Goal: Information Seeking & Learning: Check status

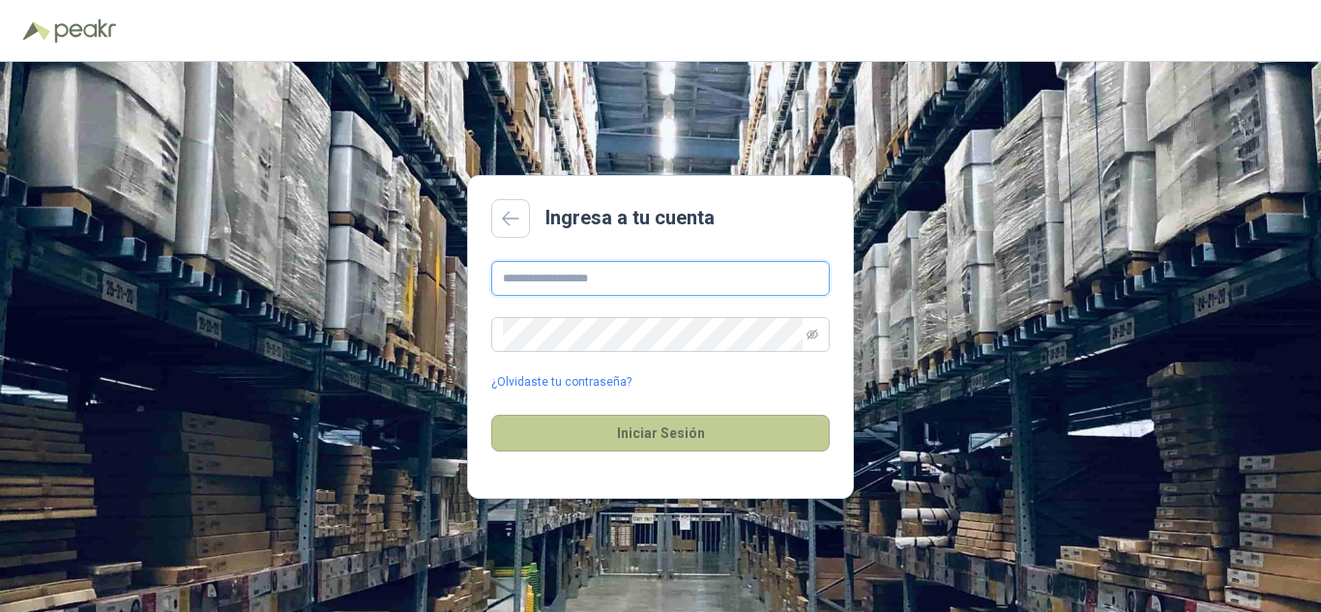
type input "**********"
click at [692, 444] on button "Iniciar Sesión" at bounding box center [660, 433] width 338 height 37
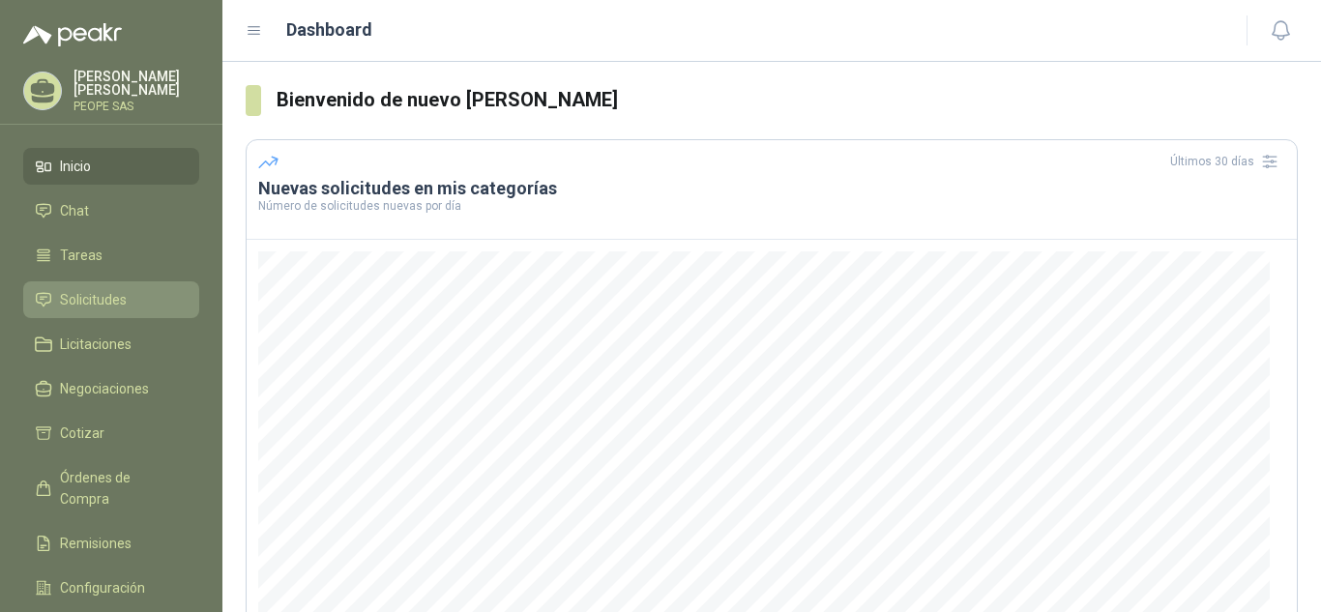
click at [129, 288] on link "Solicitudes" at bounding box center [111, 299] width 176 height 37
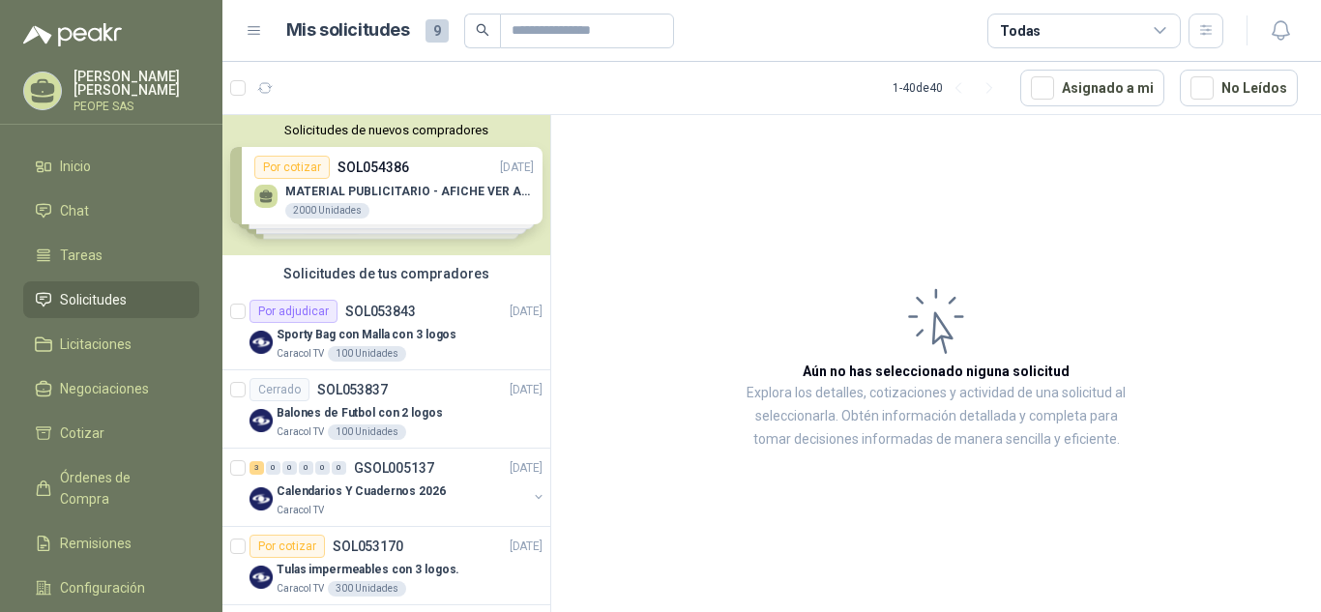
click at [426, 176] on div "Solicitudes de nuevos compradores Por cotizar SOL054386 [DATE] MATERIAL PUBLICI…" at bounding box center [386, 185] width 328 height 140
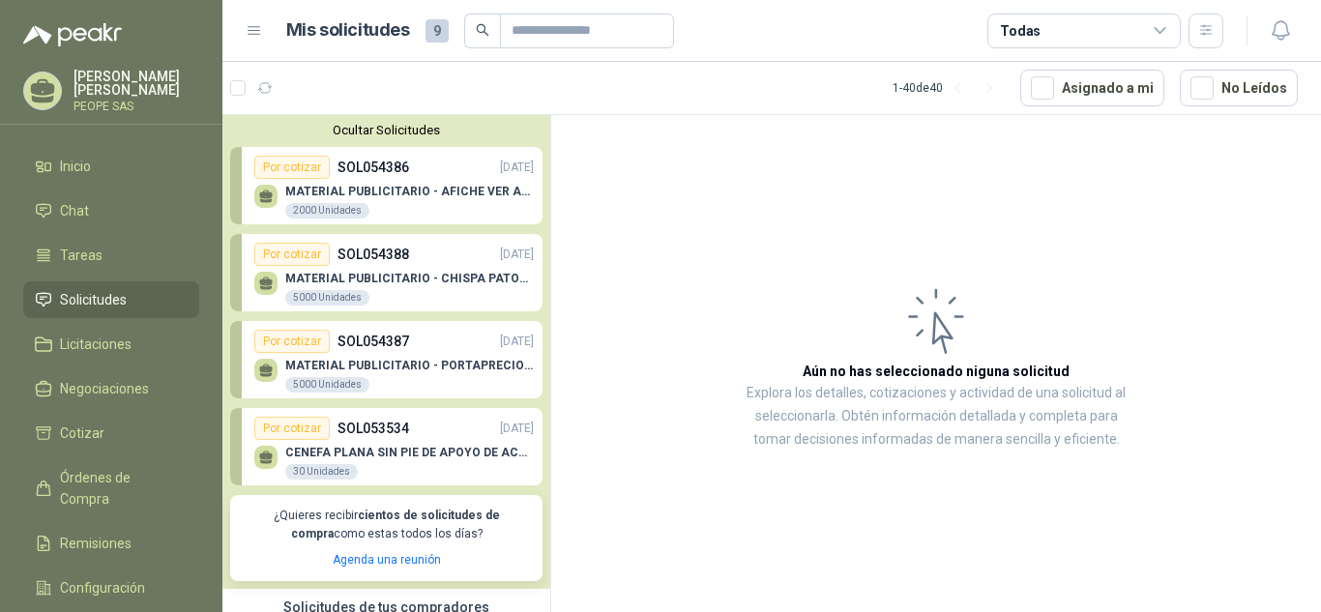
click at [421, 190] on p "MATERIAL PUBLICITARIO - AFICHE VER ADJUNTO" at bounding box center [409, 192] width 248 height 14
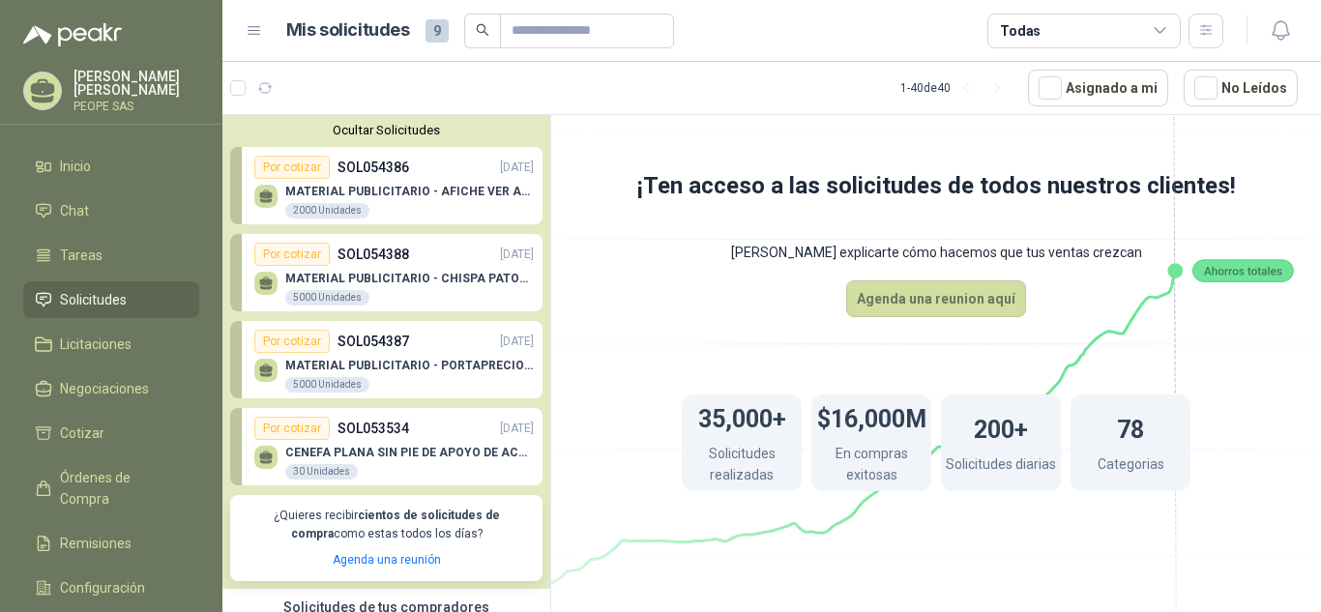
click at [421, 190] on p "MATERIAL PUBLICITARIO - AFICHE VER ADJUNTO" at bounding box center [409, 192] width 248 height 14
click at [269, 195] on icon at bounding box center [266, 194] width 14 height 9
click at [417, 170] on div "Por cotizar SOL054386 [DATE]" at bounding box center [393, 167] width 279 height 23
click at [308, 166] on div "Por cotizar" at bounding box center [291, 167] width 75 height 23
click at [336, 206] on div "2000 Unidades" at bounding box center [327, 210] width 84 height 15
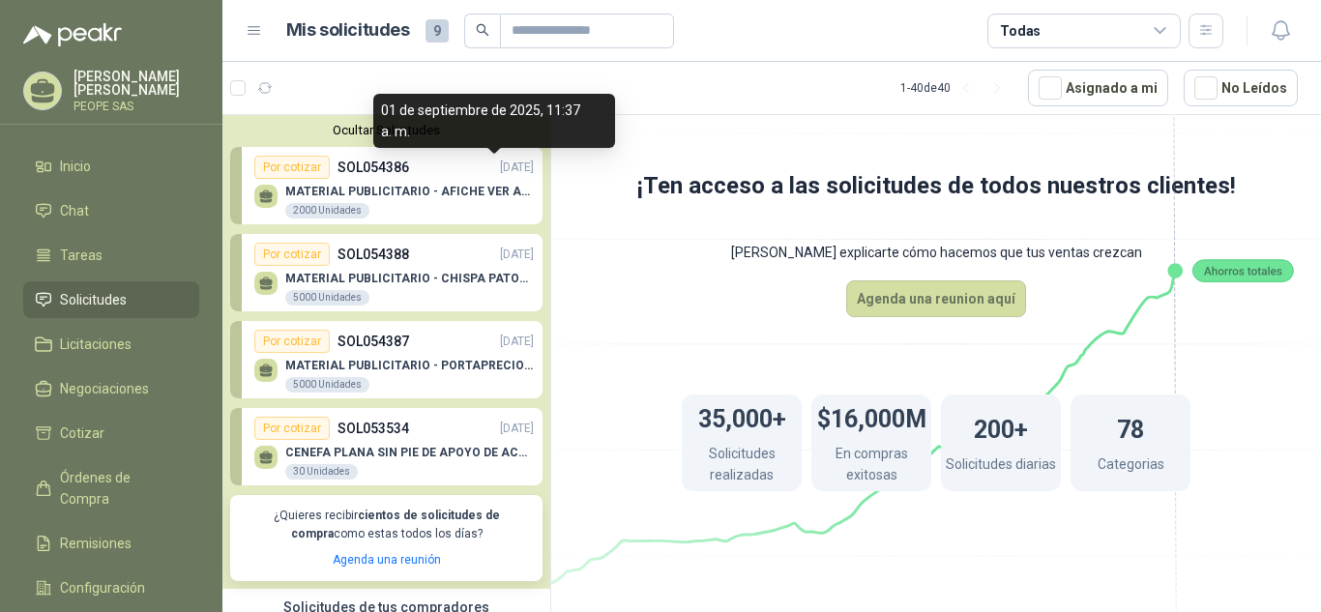
click at [500, 168] on p "[DATE]" at bounding box center [517, 168] width 34 height 18
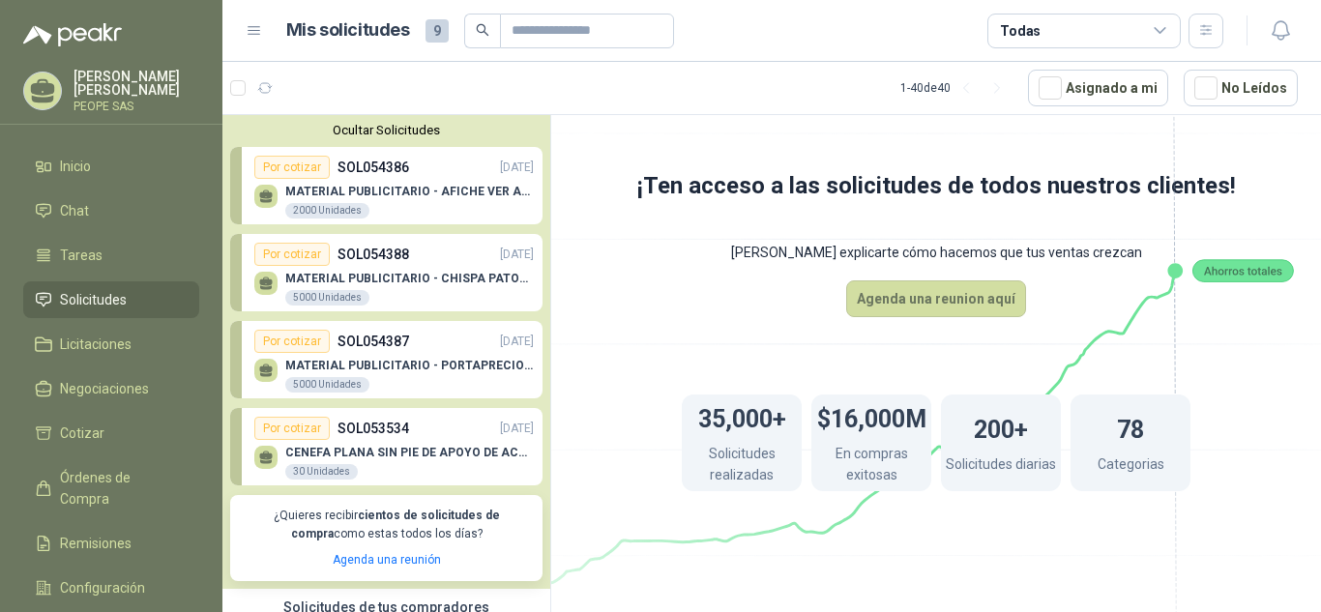
click at [401, 261] on p "SOL054388" at bounding box center [373, 254] width 72 height 21
click at [407, 266] on link "Por cotizar SOL054388 [DATE] MATERIAL PUBLICITARIO - CHISPA PATOJITO VER ADJUNT…" at bounding box center [386, 272] width 312 height 77
click at [408, 345] on div "Por cotizar SOL054387 [DATE]" at bounding box center [393, 341] width 279 height 23
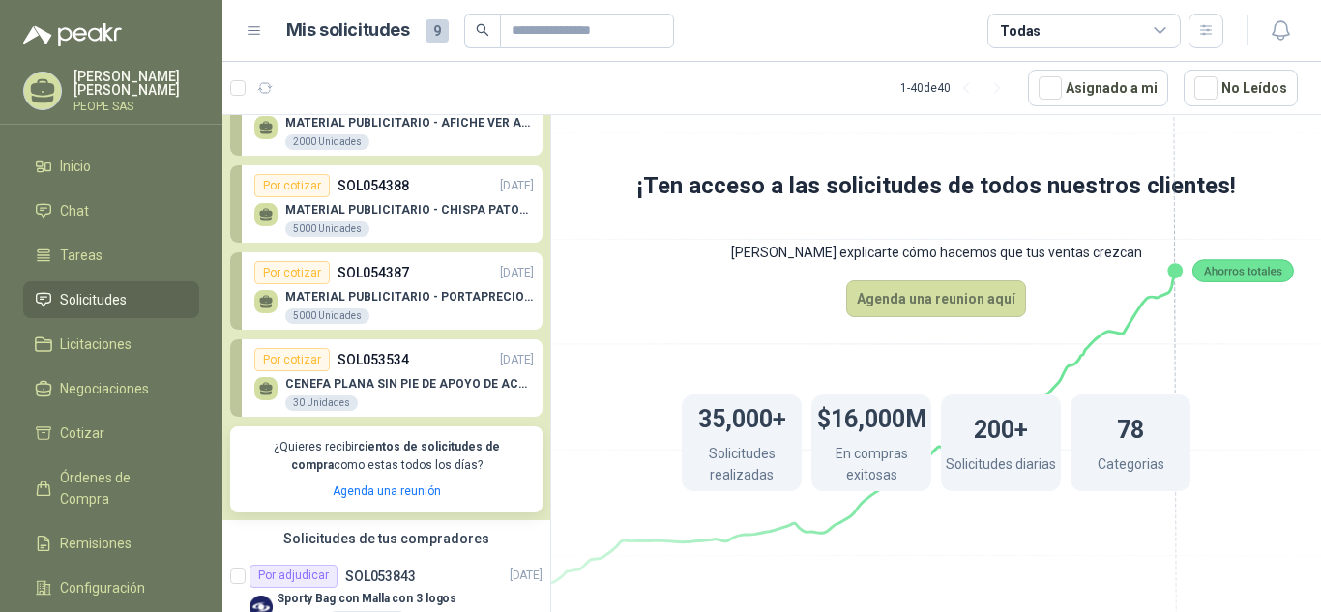
scroll to position [97, 0]
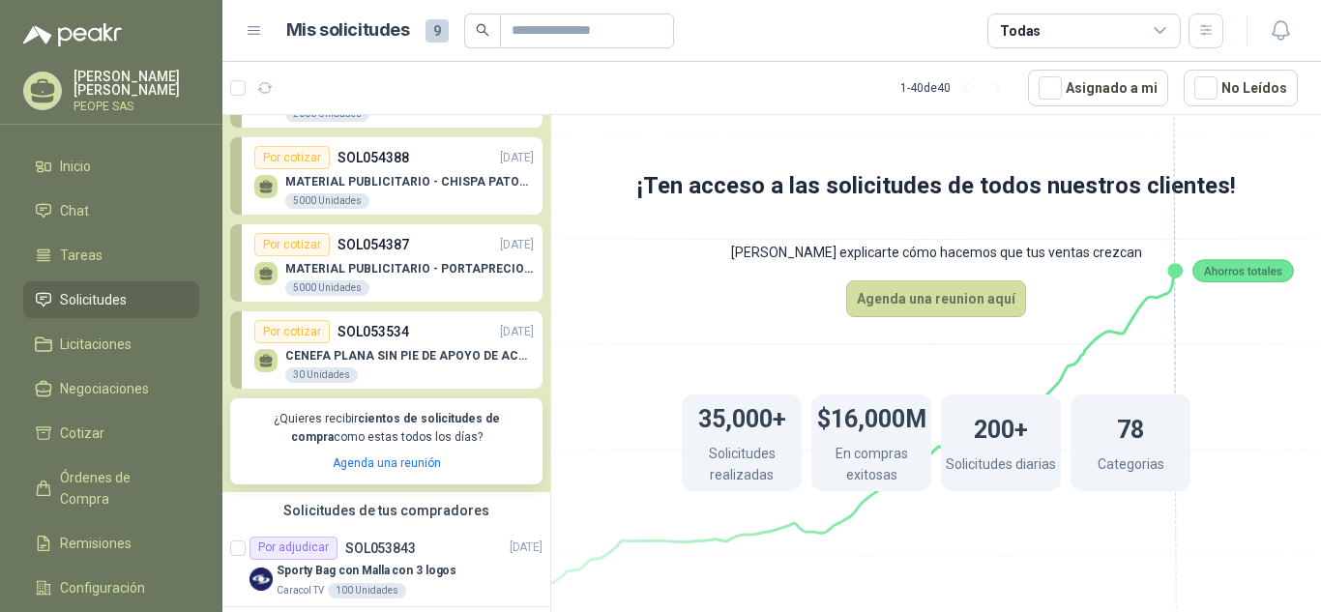
click at [412, 346] on div "CENEFA PLANA SIN PIE DE APOYO DE ACUERDO A LA IMAGEN ADJUNTA 30 Unidades" at bounding box center [393, 363] width 279 height 41
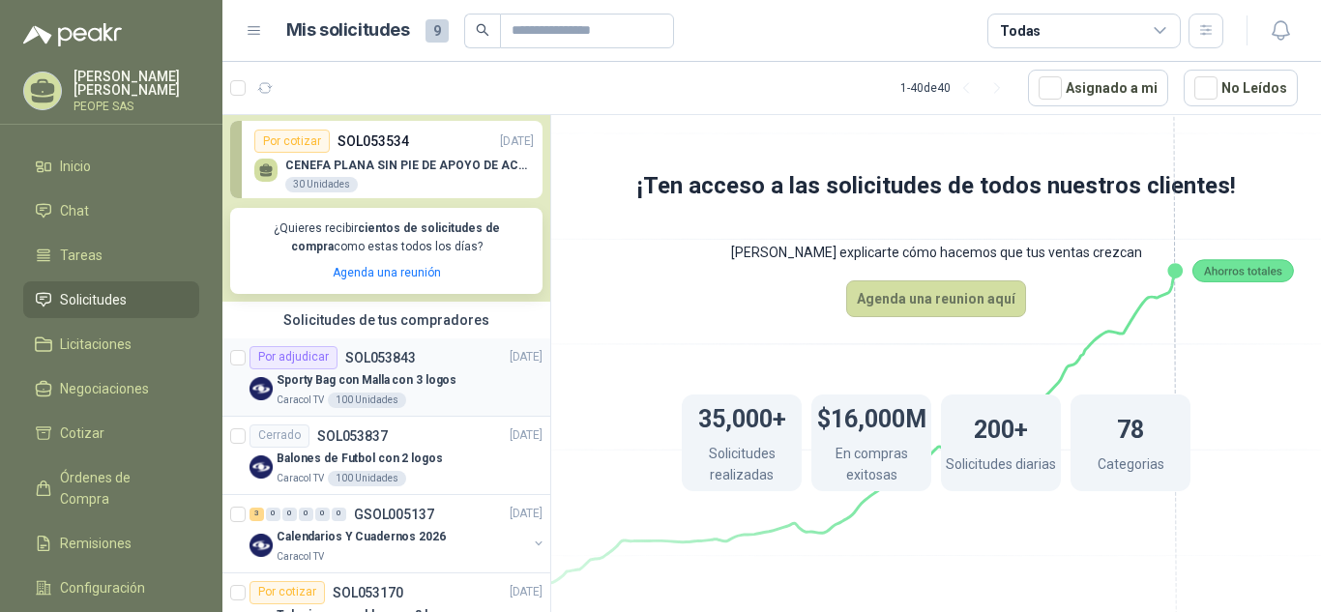
scroll to position [290, 0]
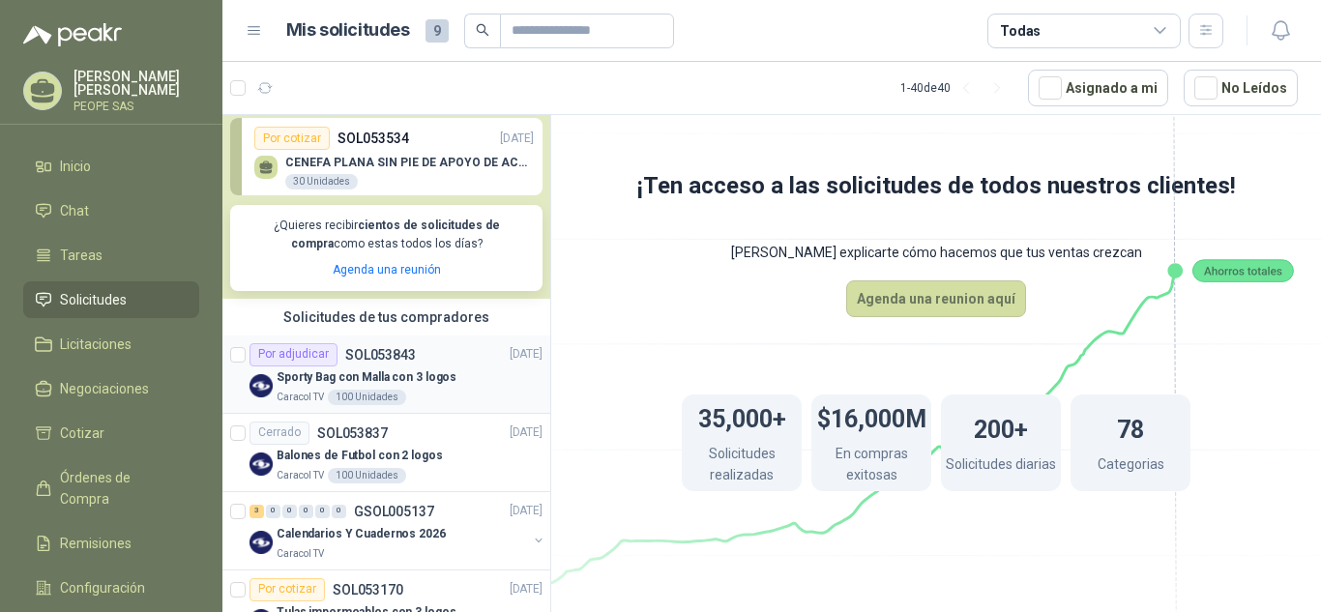
click at [433, 365] on div "Por adjudicar SOL053843 [DATE]" at bounding box center [395, 354] width 293 height 23
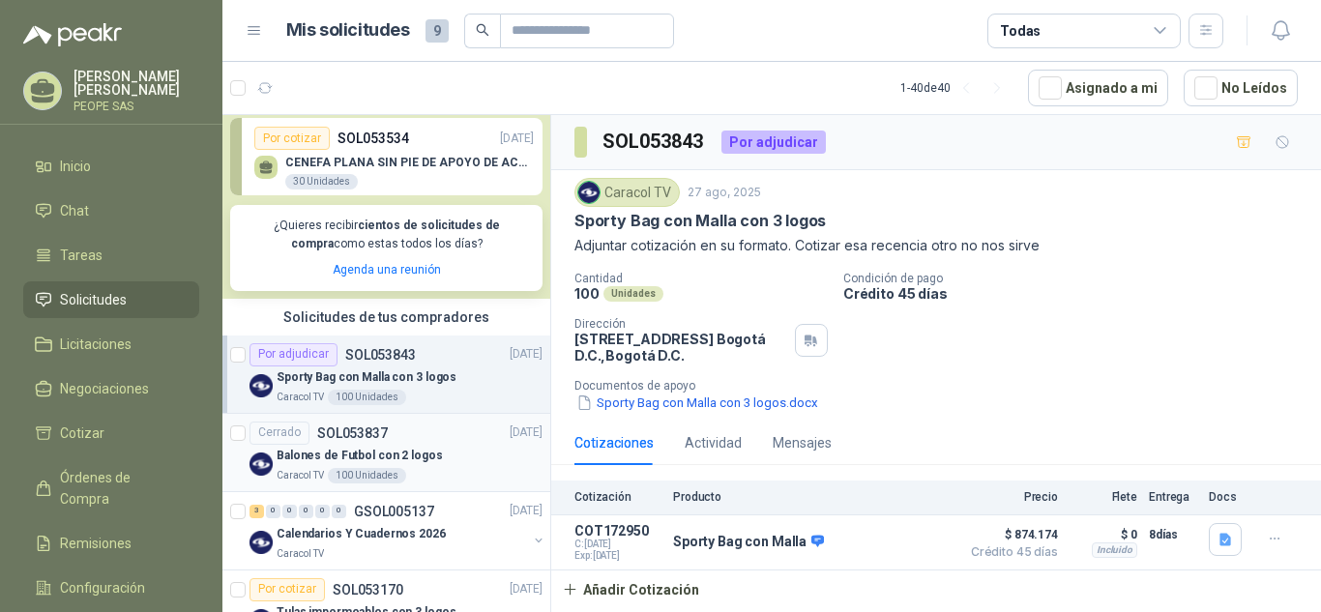
click at [394, 441] on div "Cerrado SOL053837 [DATE]" at bounding box center [395, 433] width 293 height 23
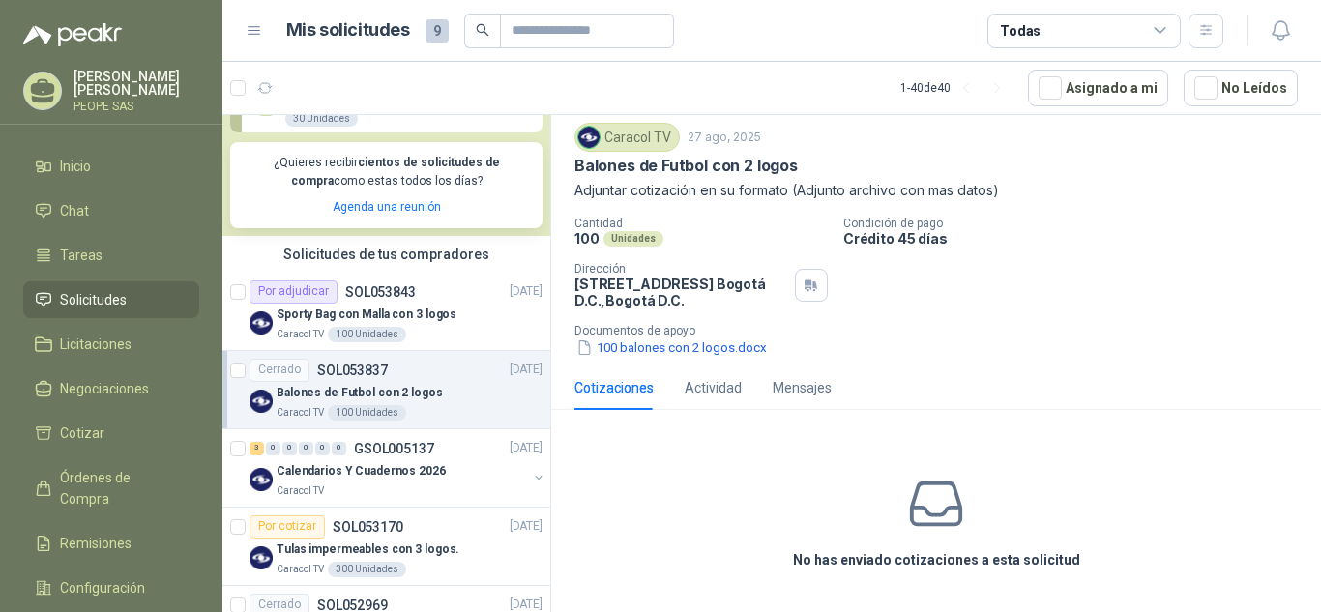
scroll to position [387, 0]
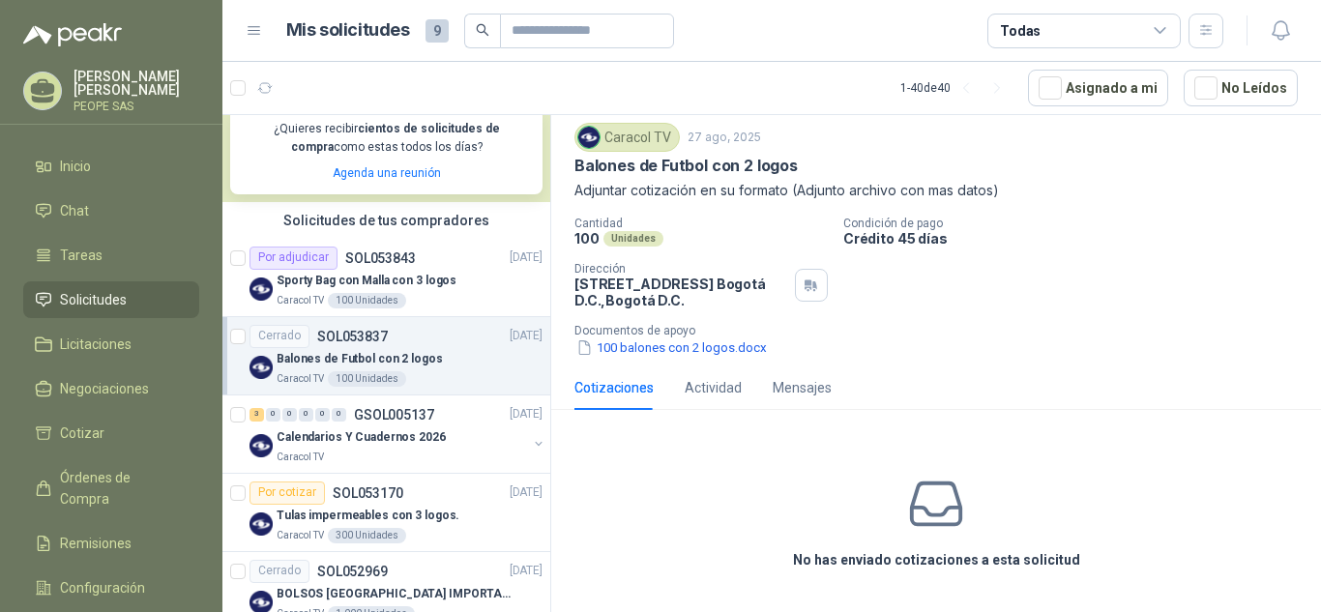
click at [638, 387] on div "Cotizaciones" at bounding box center [613, 387] width 79 height 21
click at [411, 430] on p "Calendarios Y Cuadernos 2026" at bounding box center [361, 437] width 169 height 18
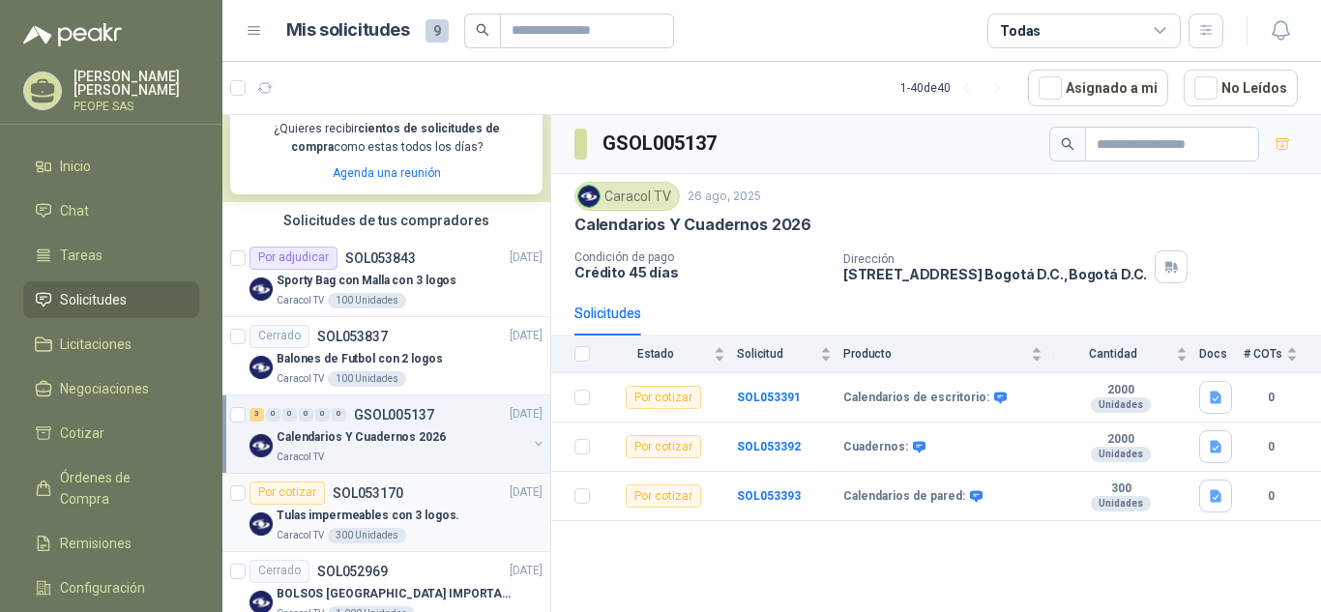
click at [390, 494] on p "SOL053170" at bounding box center [368, 493] width 71 height 14
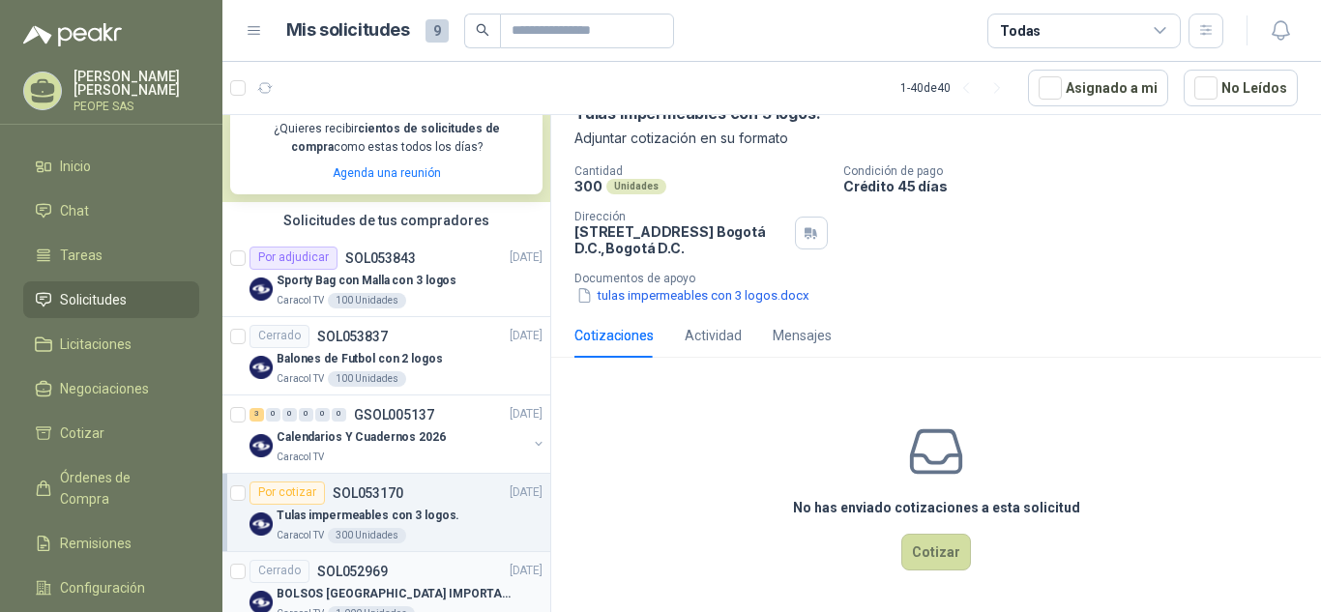
scroll to position [483, 0]
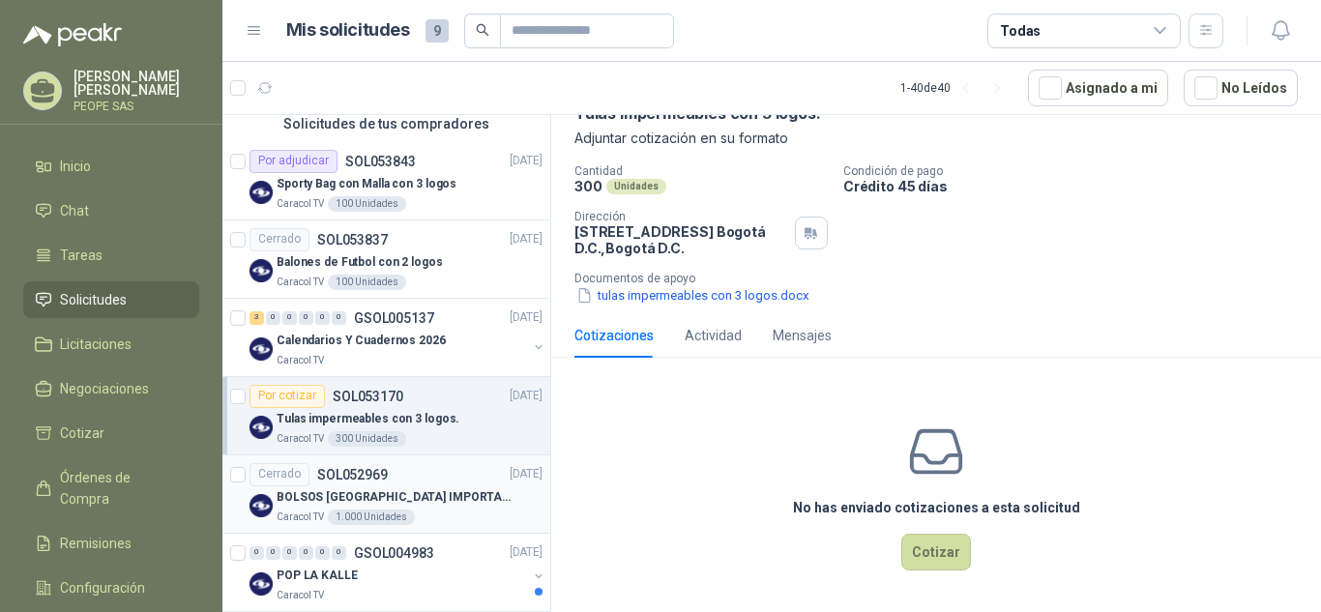
click at [420, 485] on div "Cerrado SOL052969 [DATE]" at bounding box center [395, 474] width 293 height 23
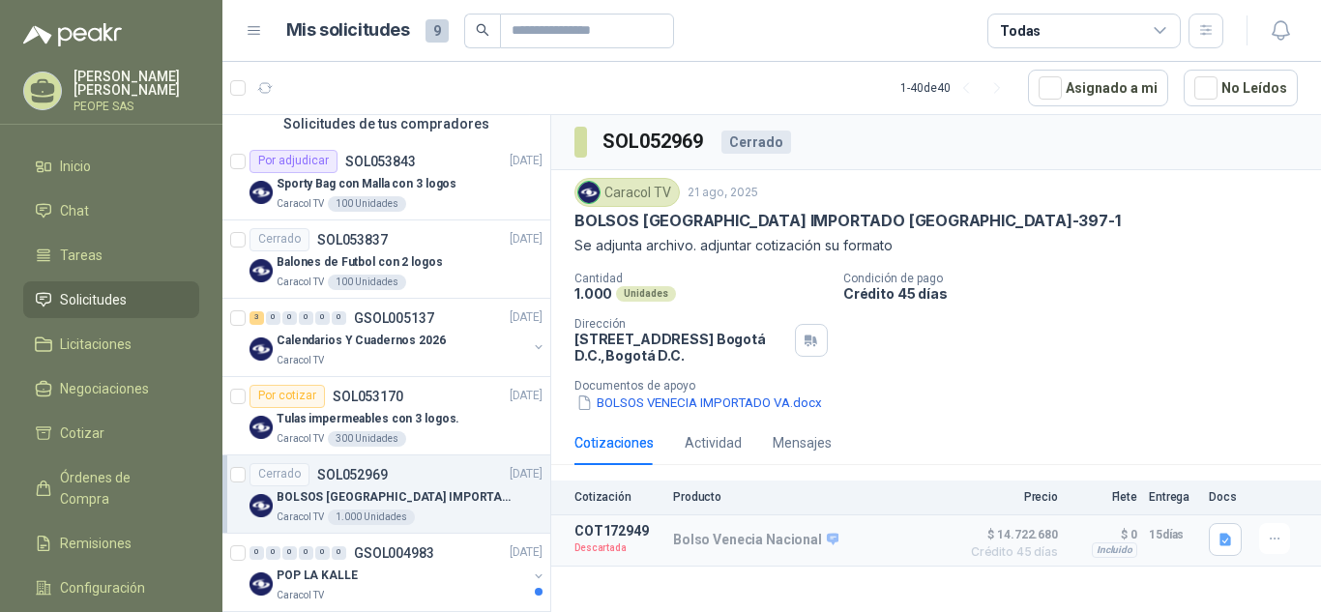
scroll to position [580, 0]
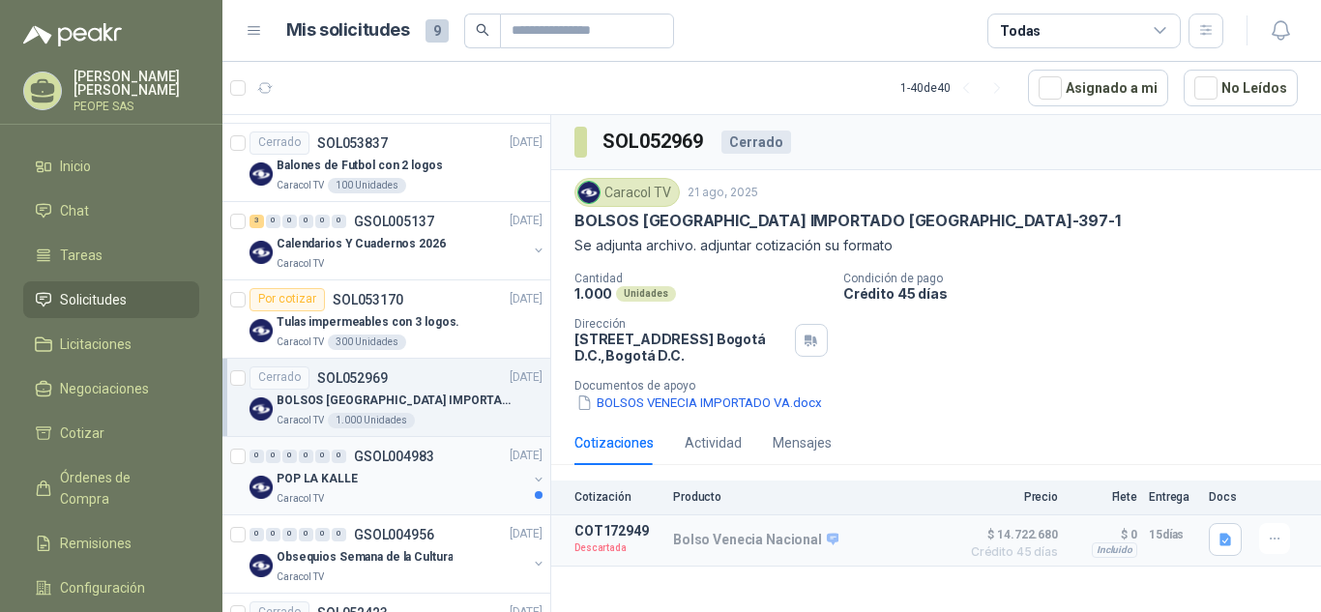
click at [389, 481] on div "POP LA KALLE" at bounding box center [402, 479] width 250 height 23
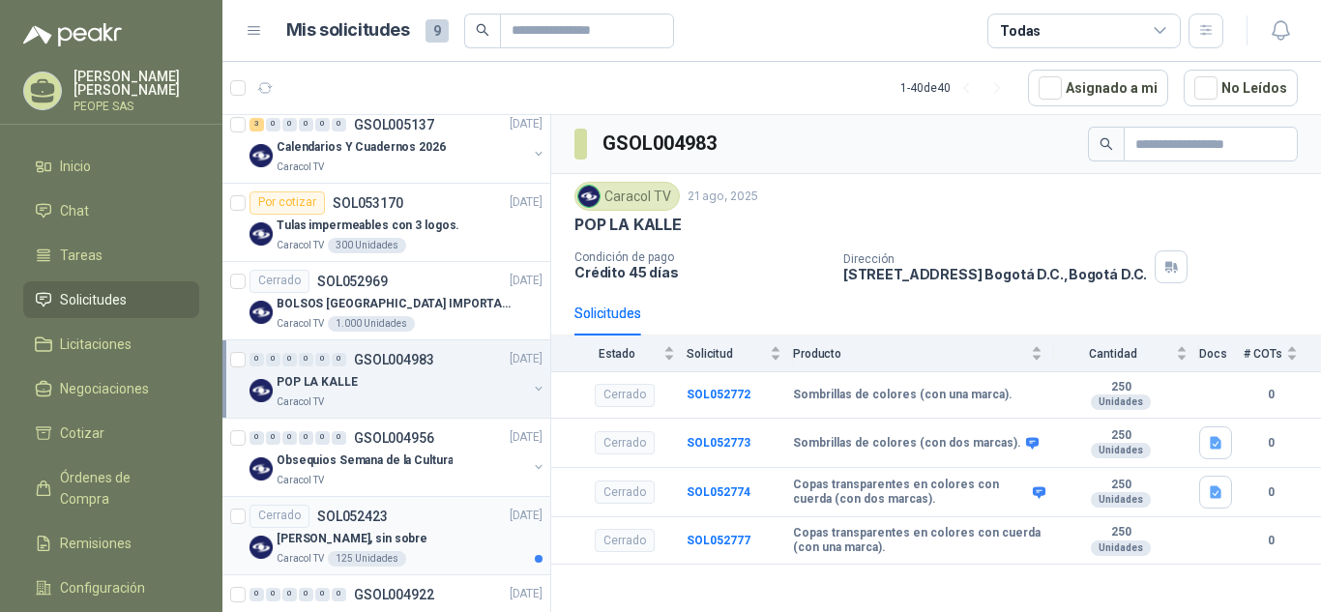
scroll to position [774, 0]
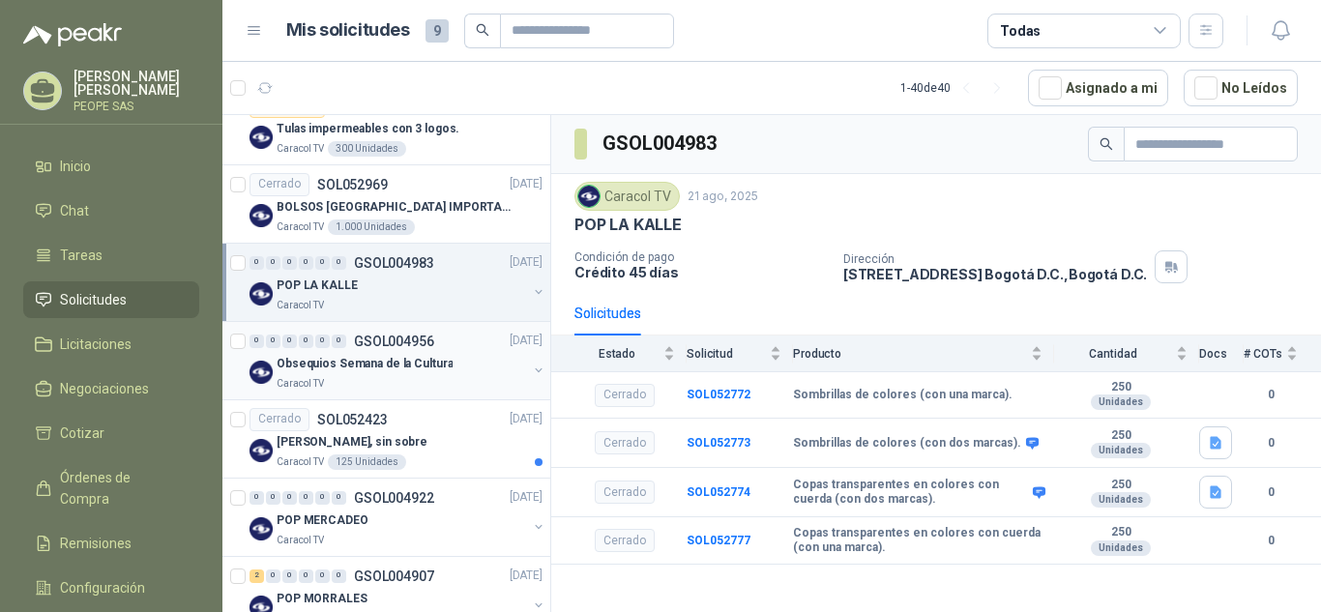
click at [401, 369] on p "Obsequios Semana de la Cultura" at bounding box center [365, 364] width 176 height 18
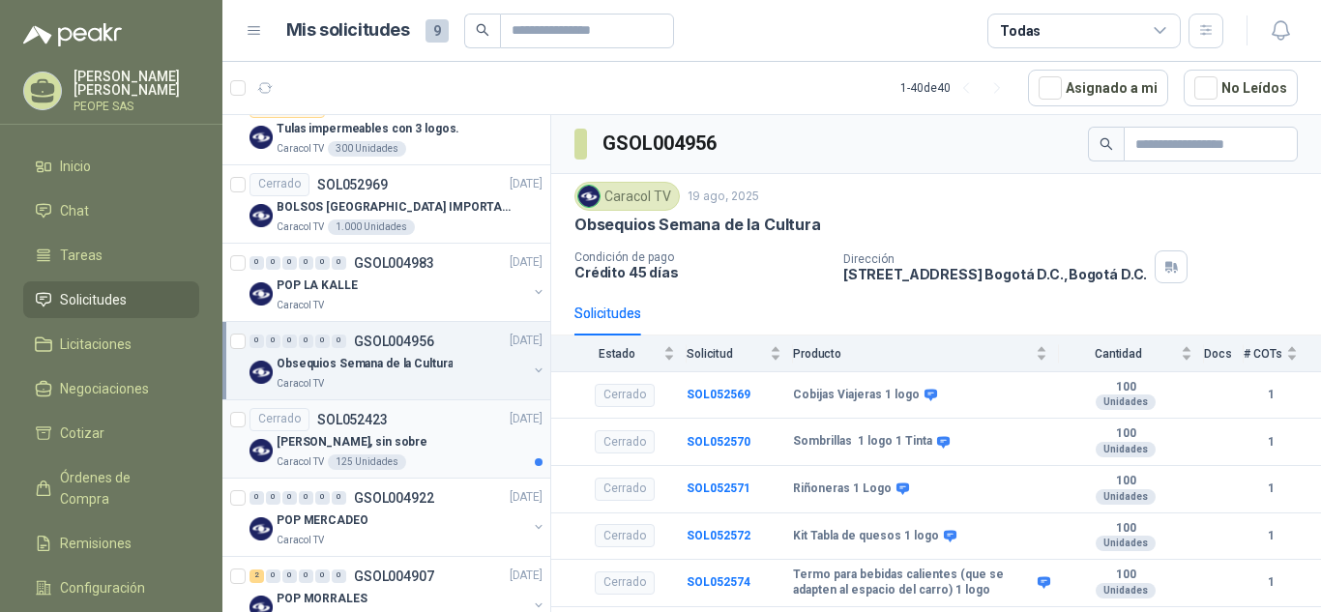
click at [448, 433] on div "[PERSON_NAME], sin sobre" at bounding box center [410, 442] width 266 height 23
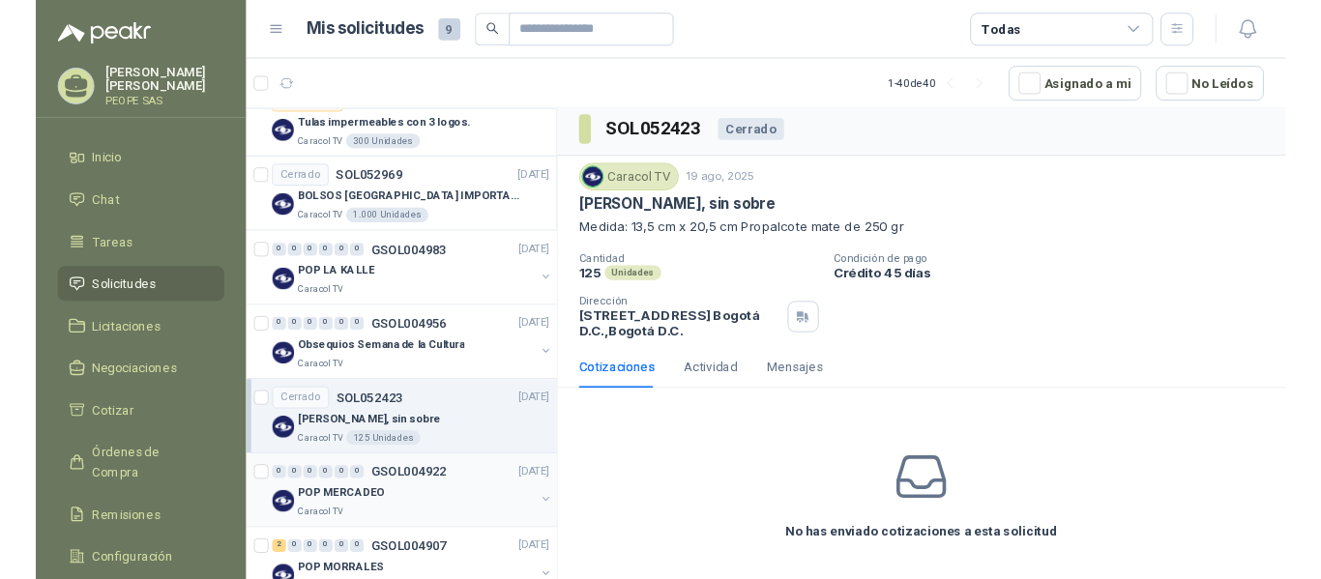
scroll to position [7, 0]
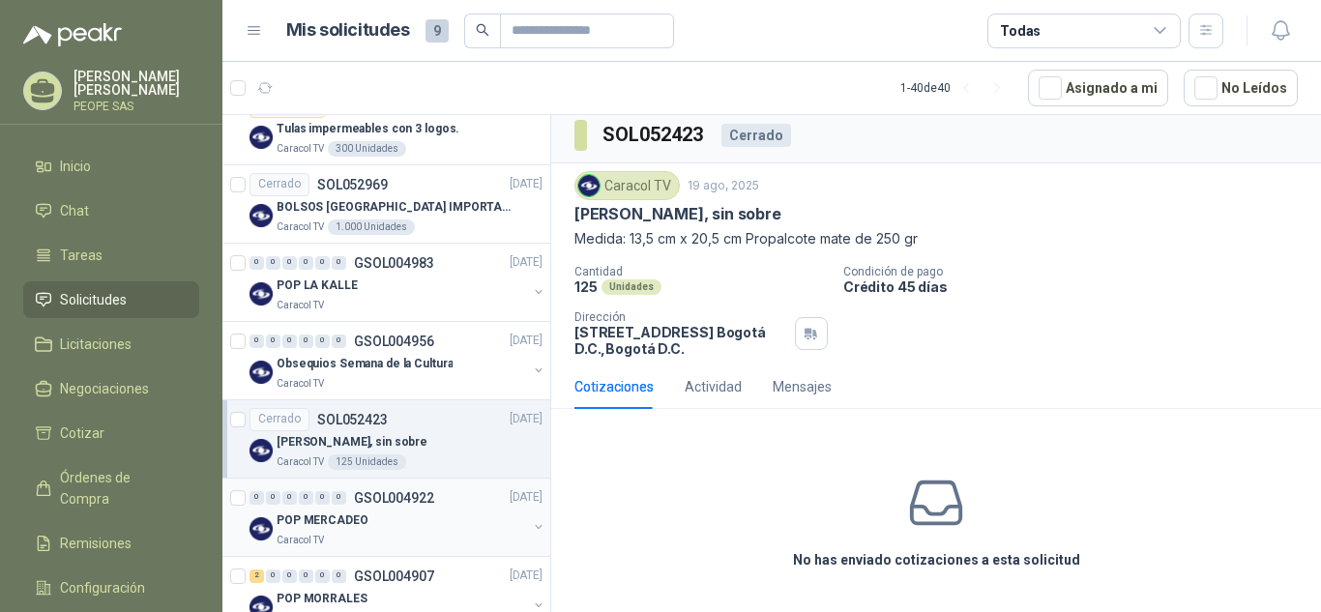
click at [380, 514] on div "POP MERCADEO" at bounding box center [402, 521] width 250 height 23
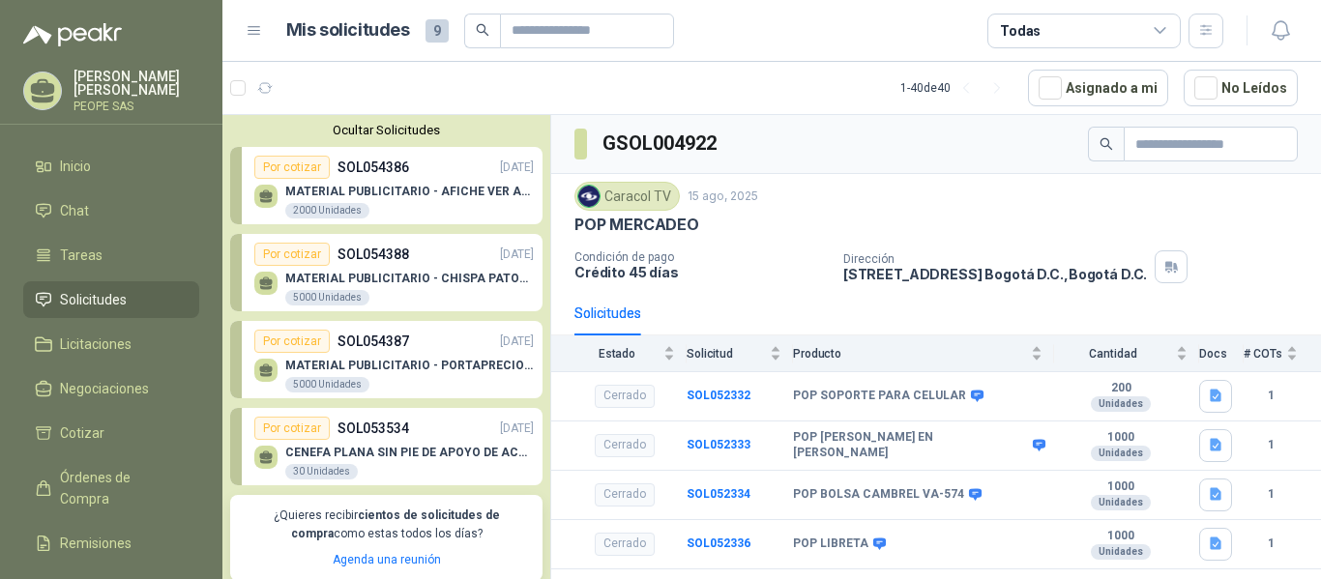
click at [402, 131] on button "Ocultar Solicitudes" at bounding box center [386, 130] width 312 height 15
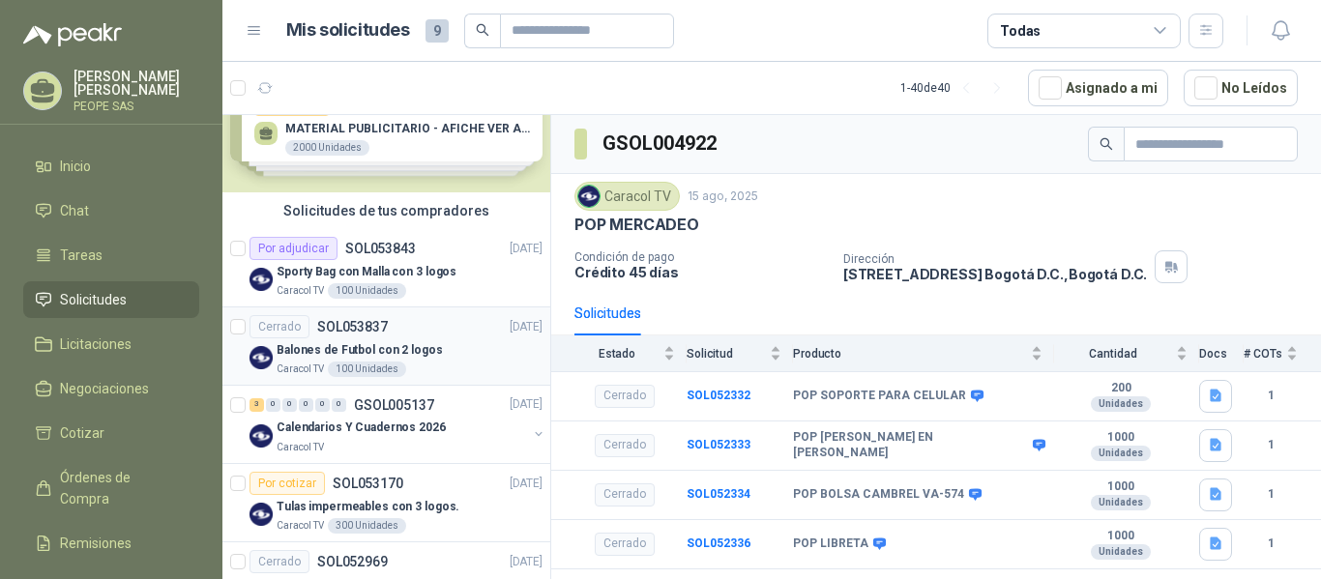
scroll to position [97, 0]
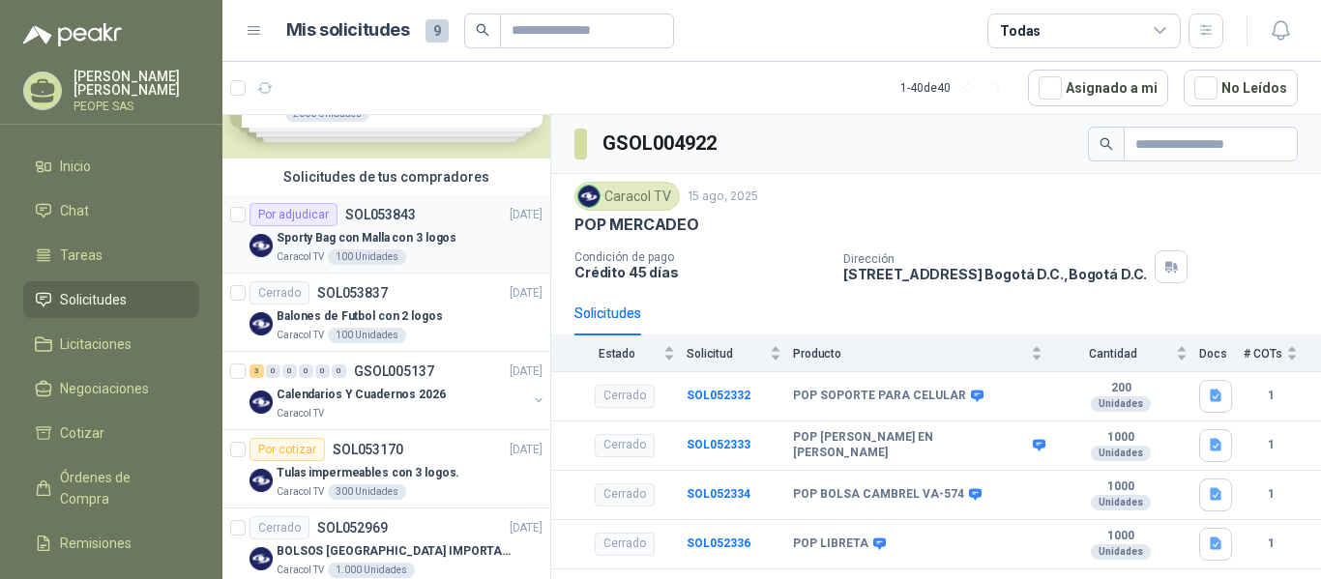
click at [427, 227] on div "Sporty Bag con Malla con 3 logos" at bounding box center [410, 237] width 266 height 23
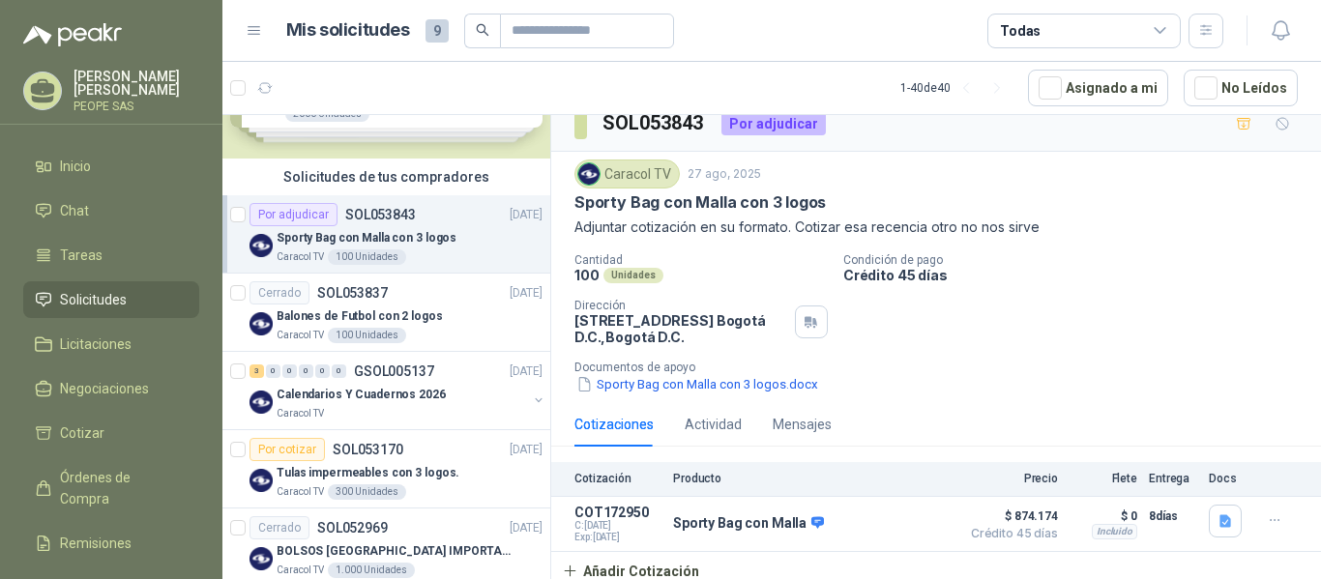
scroll to position [23, 0]
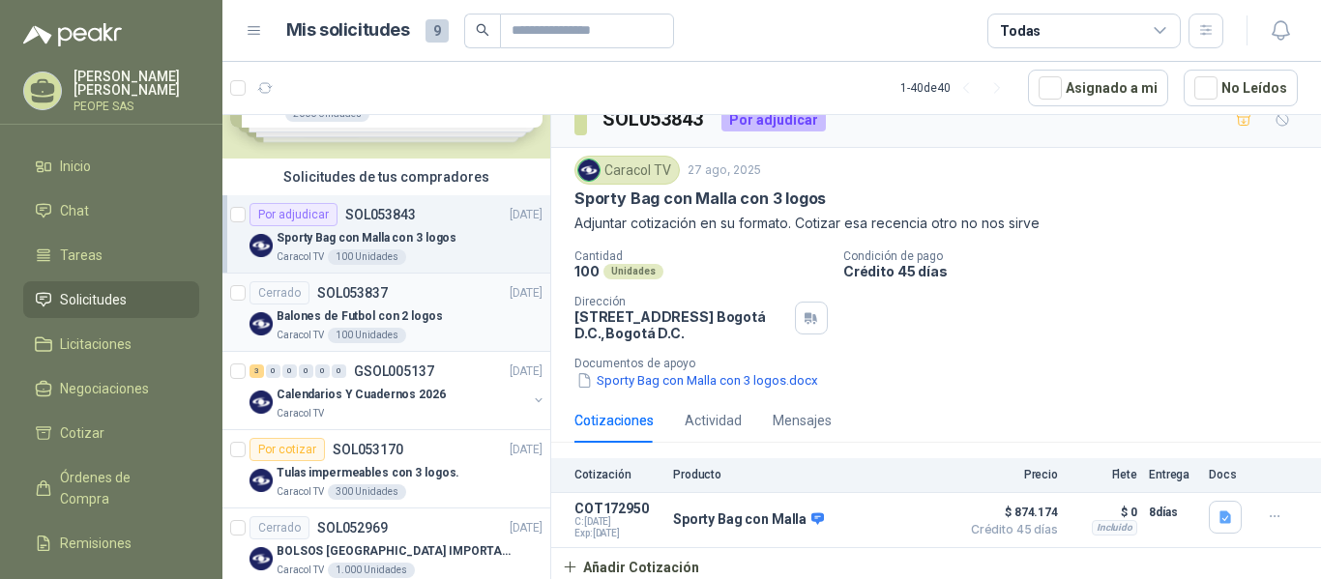
click at [450, 319] on div "Balones de Futbol con 2 logos" at bounding box center [410, 316] width 266 height 23
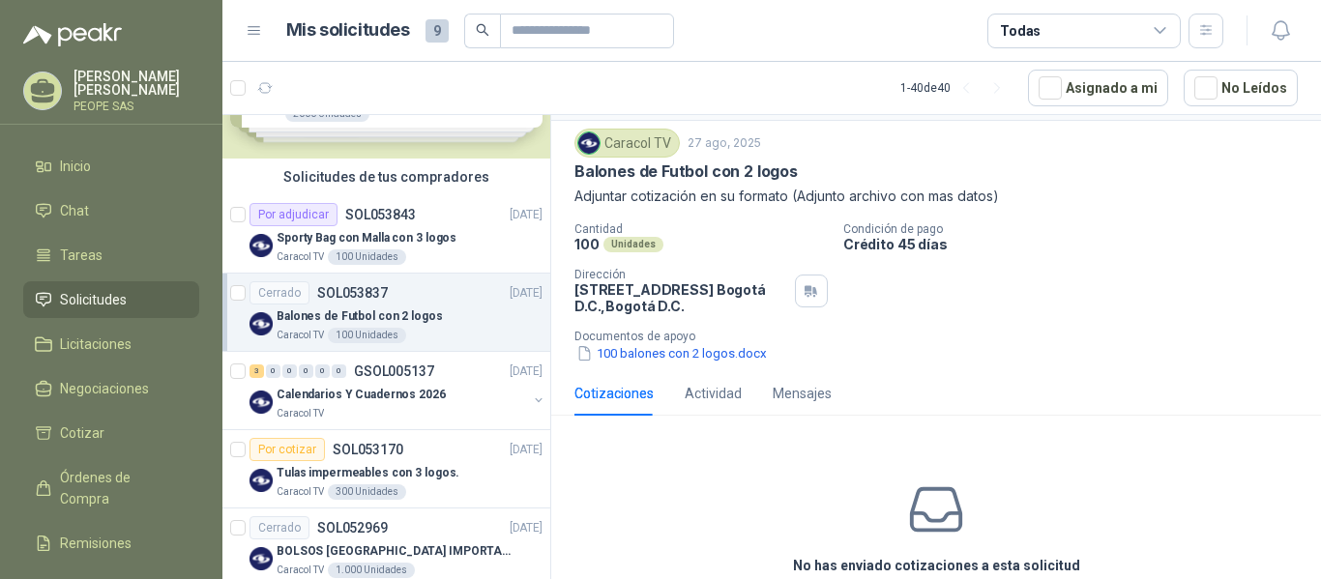
scroll to position [88, 0]
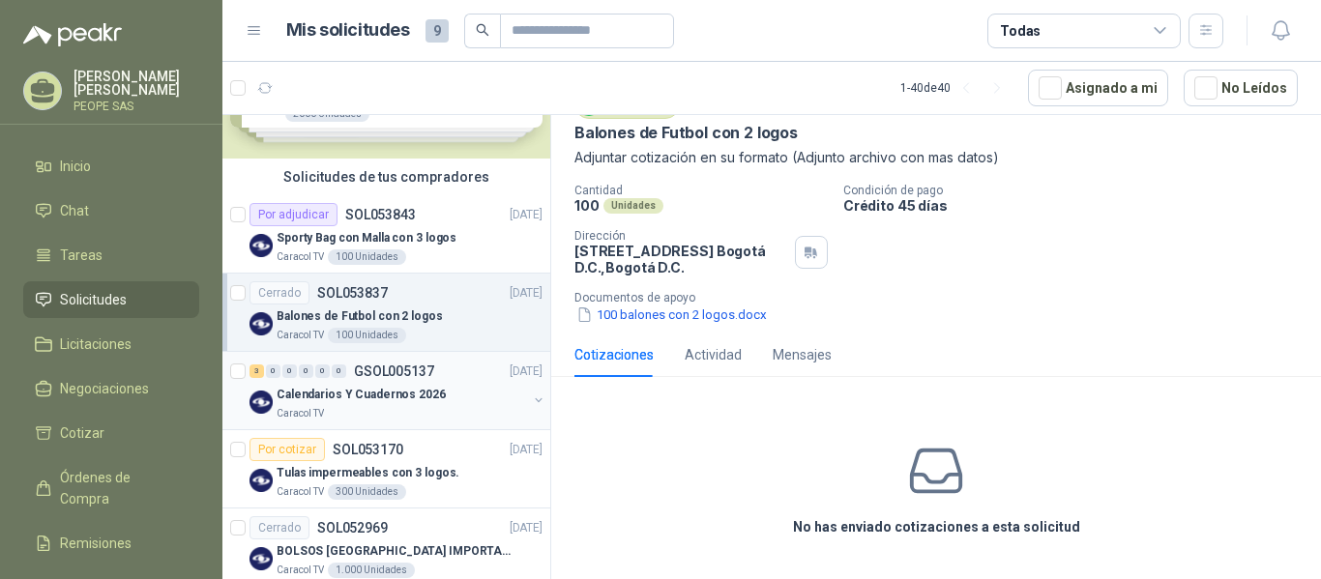
click at [399, 388] on p "Calendarios Y Cuadernos 2026" at bounding box center [361, 395] width 169 height 18
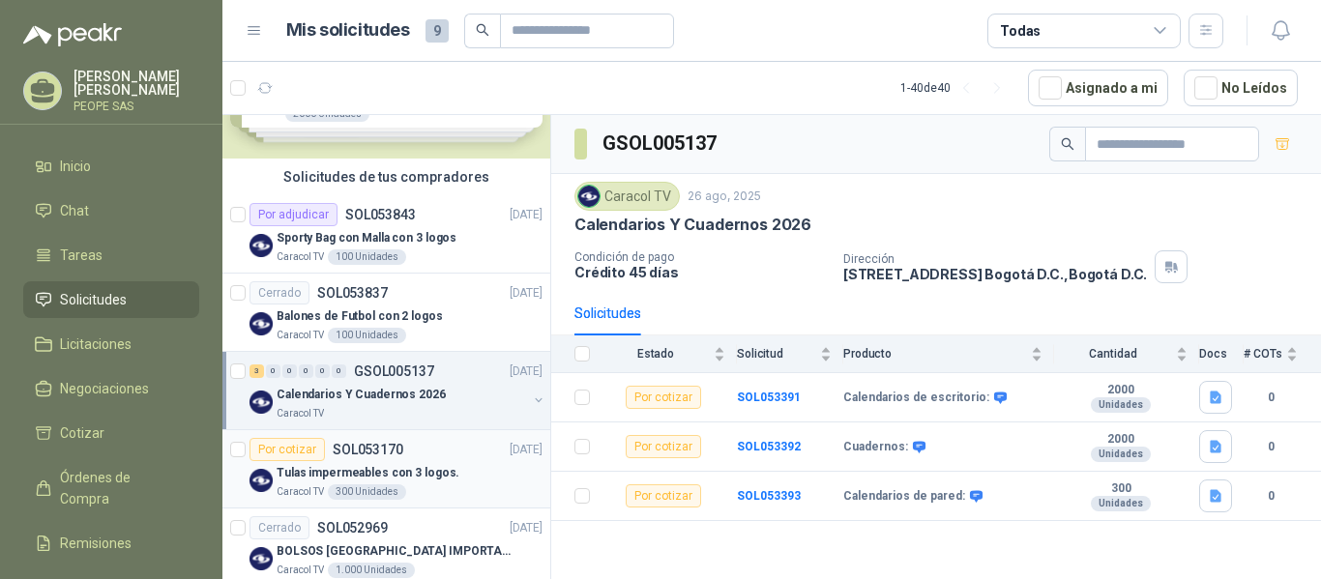
click at [380, 456] on p "SOL053170" at bounding box center [368, 450] width 71 height 14
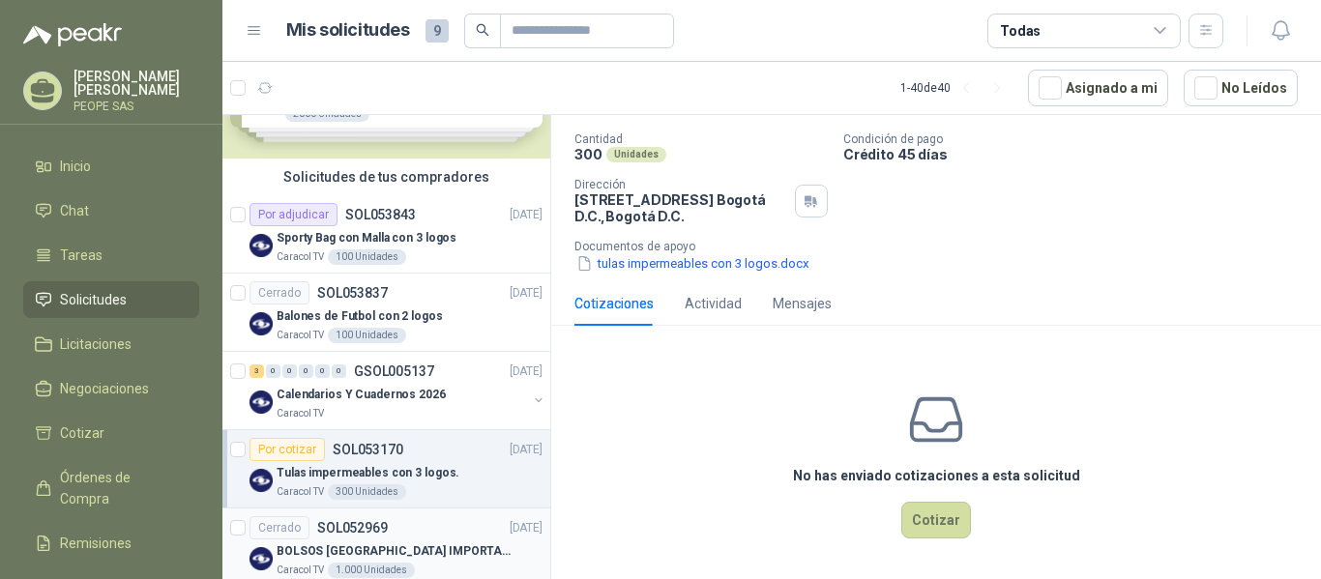
scroll to position [141, 0]
click at [384, 530] on p "SOL052969" at bounding box center [352, 528] width 71 height 14
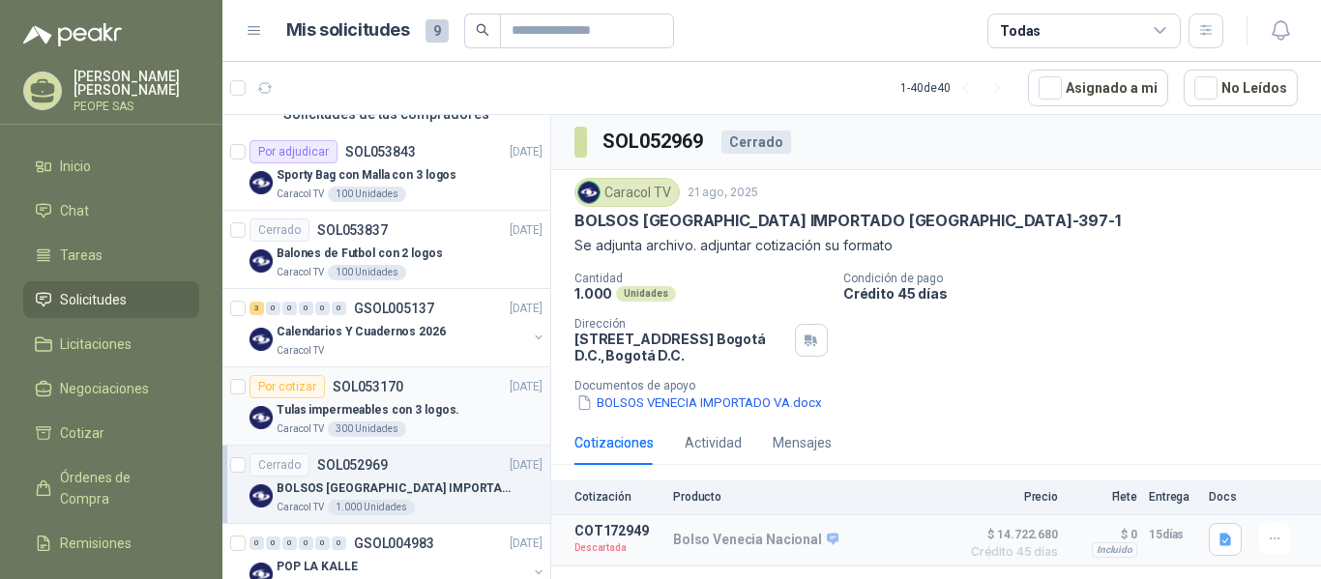
scroll to position [193, 0]
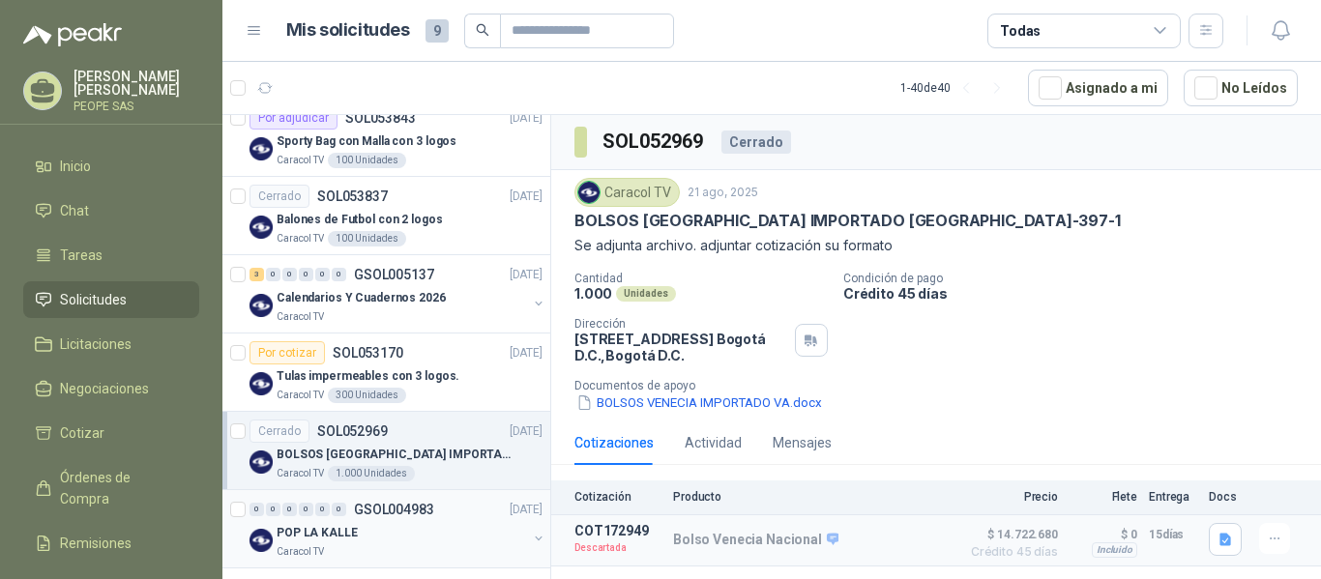
click at [417, 508] on p "GSOL004983" at bounding box center [394, 510] width 80 height 14
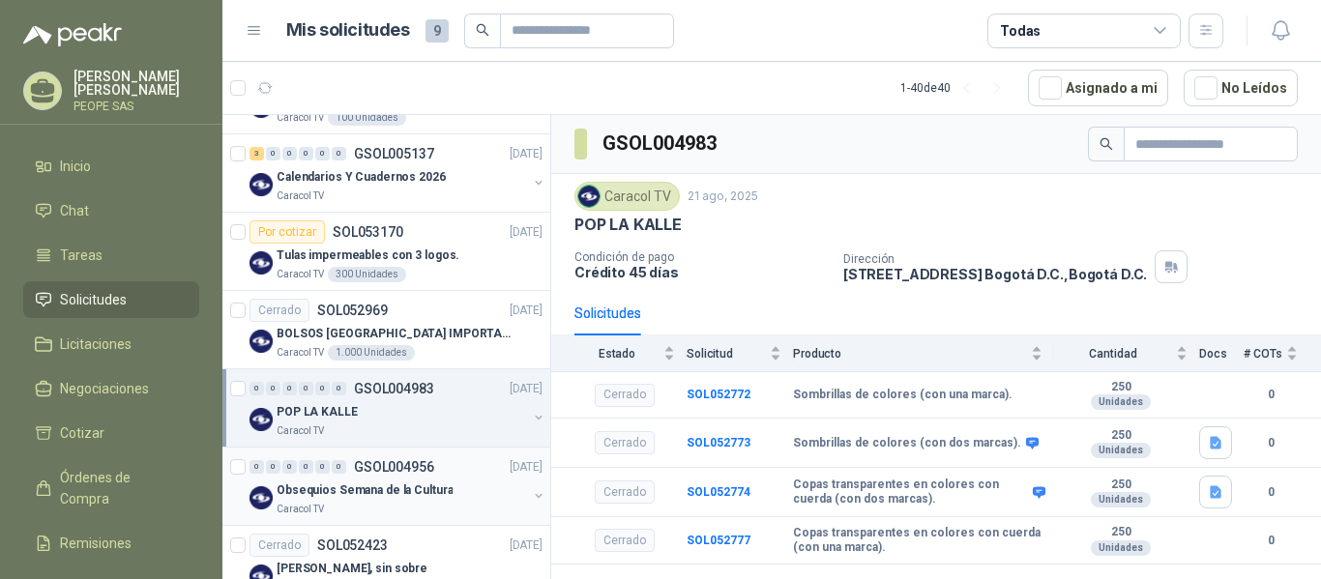
scroll to position [387, 0]
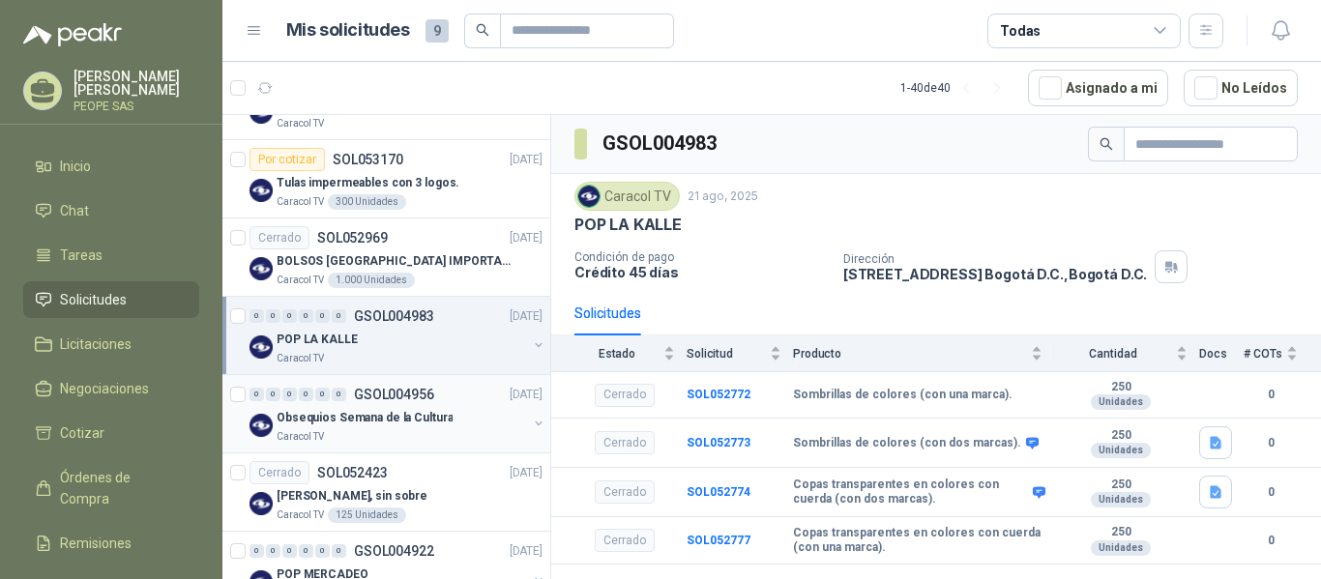
click at [394, 402] on div "0 0 0 0 0 0 GSOL004956 [DATE]" at bounding box center [397, 394] width 297 height 23
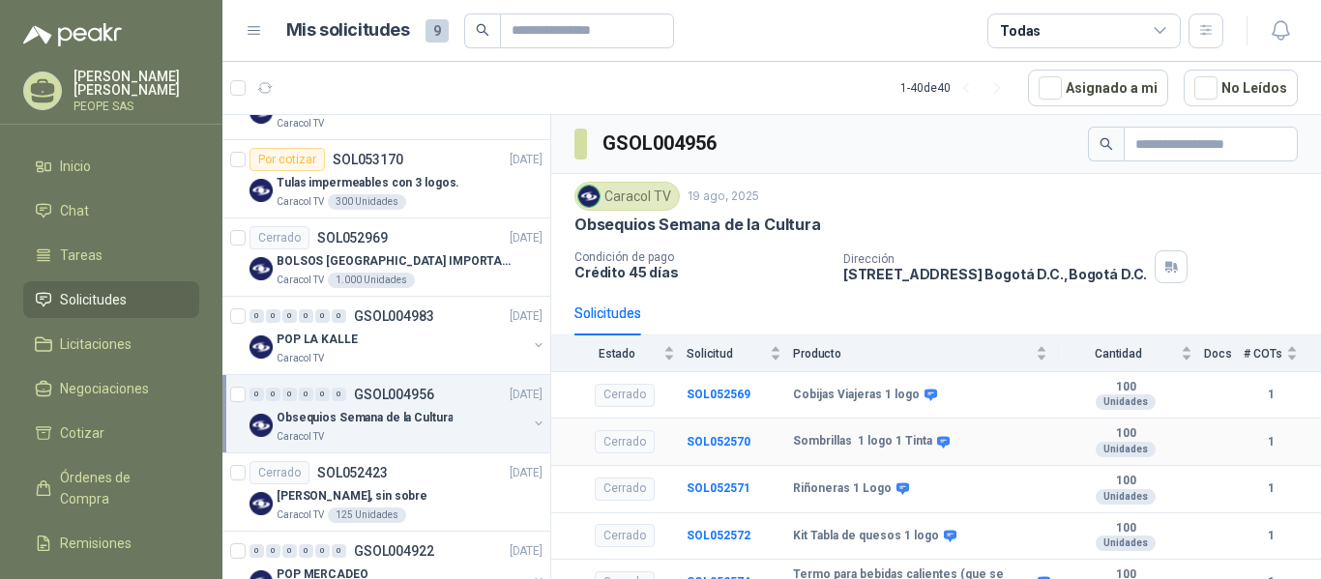
scroll to position [19, 0]
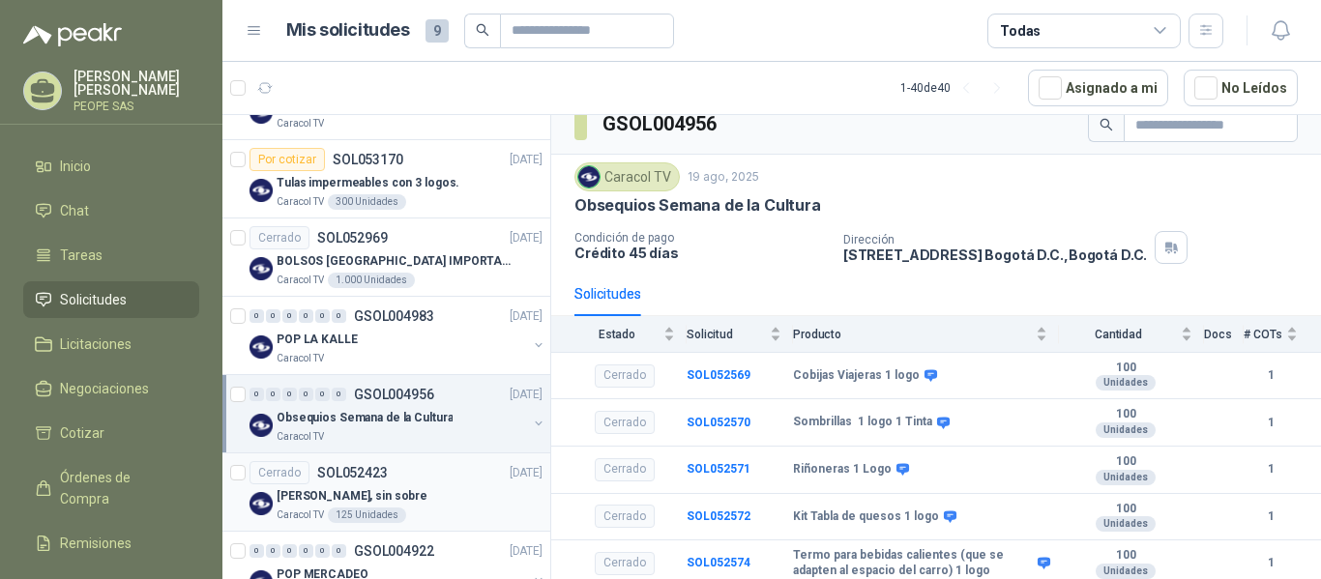
click at [417, 490] on p "[PERSON_NAME], sin sobre" at bounding box center [352, 496] width 151 height 18
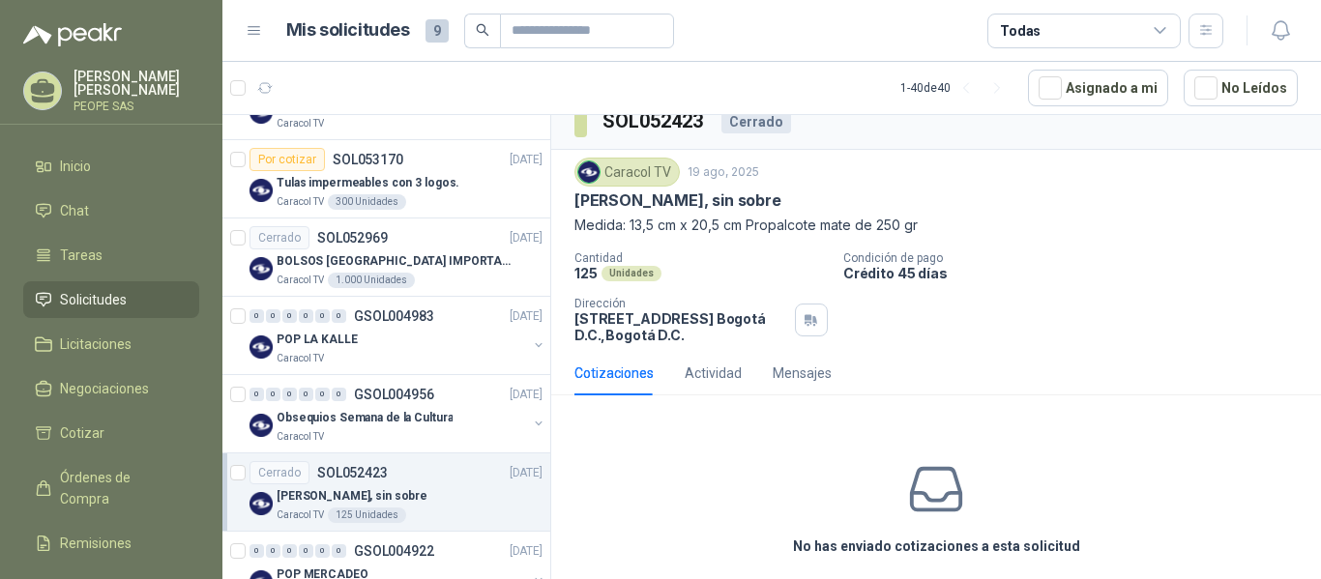
scroll to position [40, 0]
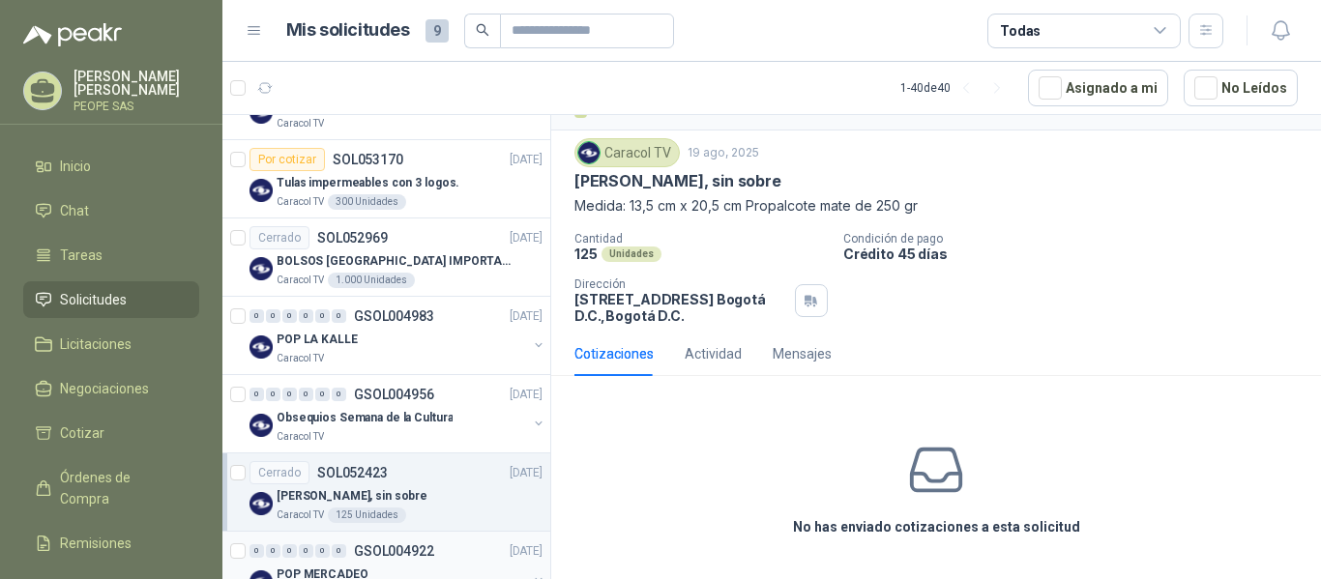
click at [410, 560] on div "0 0 0 0 0 0 GSOL004922 [DATE]" at bounding box center [397, 551] width 297 height 23
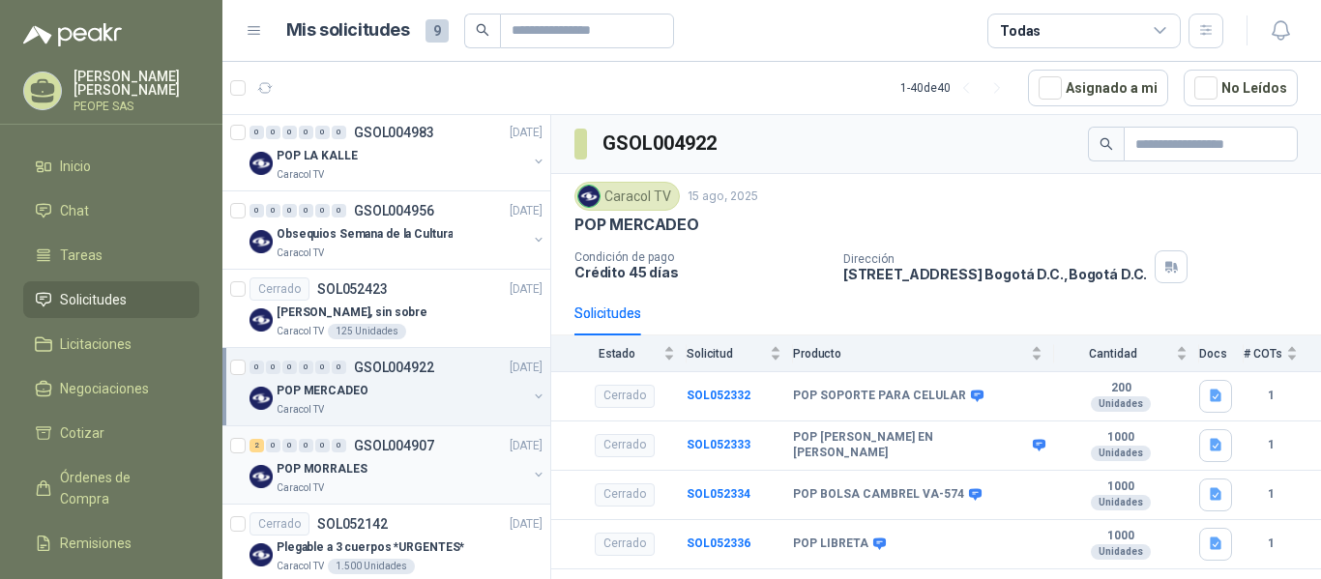
scroll to position [580, 0]
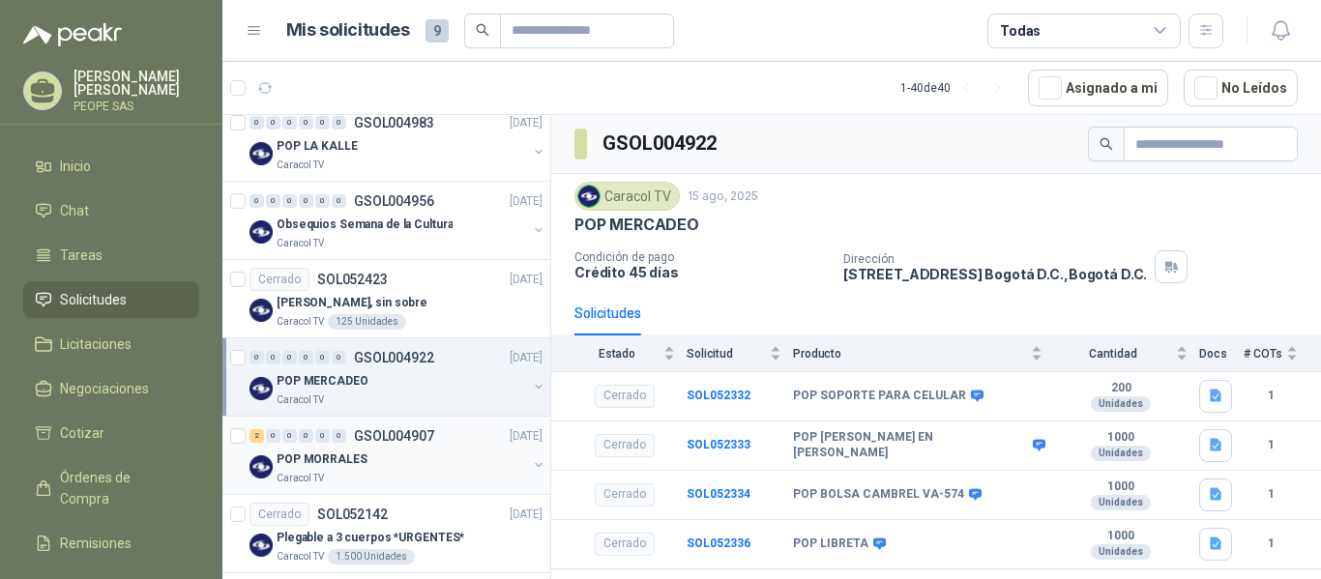
click at [419, 446] on div "2 0 0 0 0 0 GSOL004907 [DATE]" at bounding box center [397, 435] width 297 height 23
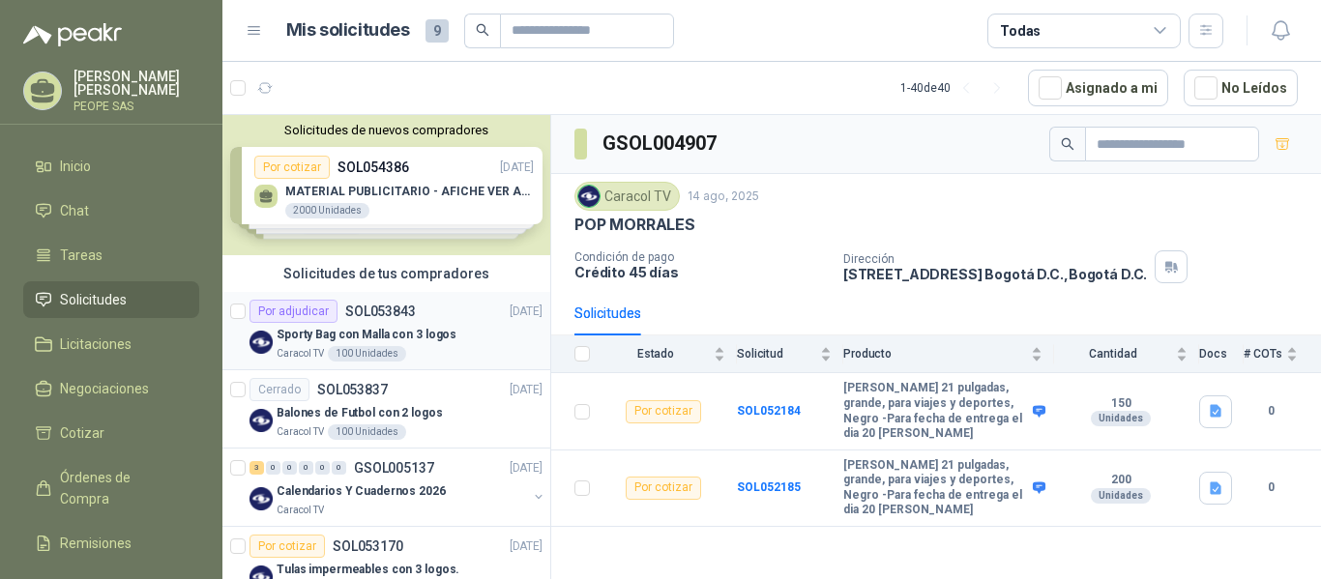
click at [420, 320] on div "Por adjudicar SOL053843 [DATE]" at bounding box center [395, 311] width 293 height 23
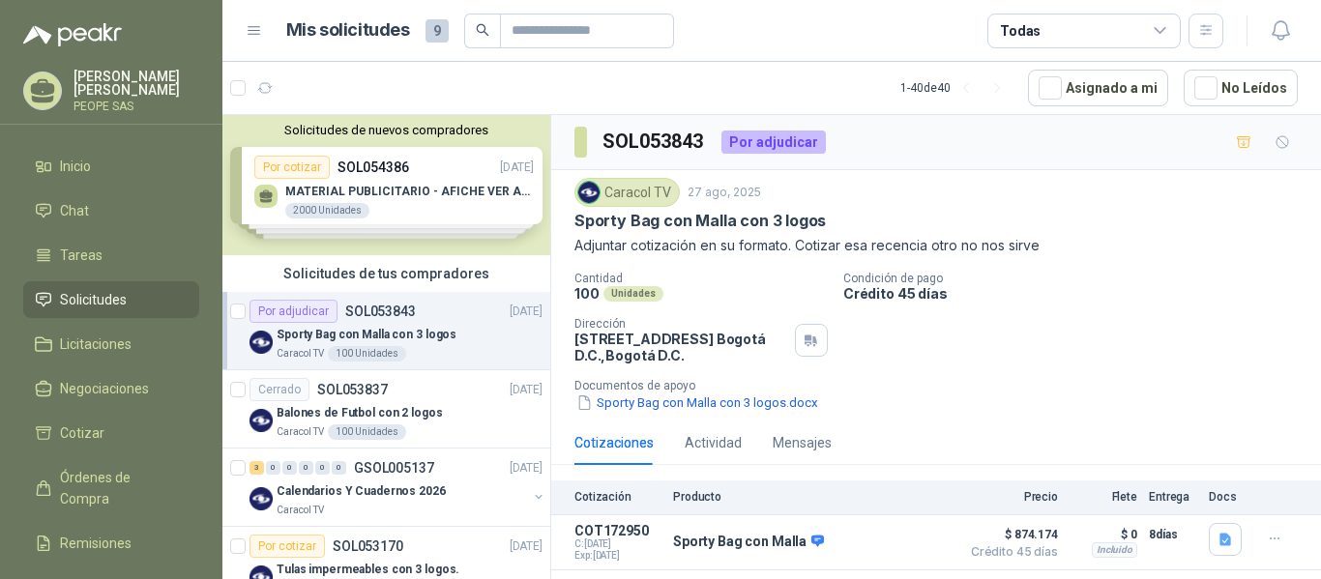
click at [400, 160] on div "Solicitudes de nuevos compradores Por cotizar SOL054386 [DATE] MATERIAL PUBLICI…" at bounding box center [386, 185] width 328 height 140
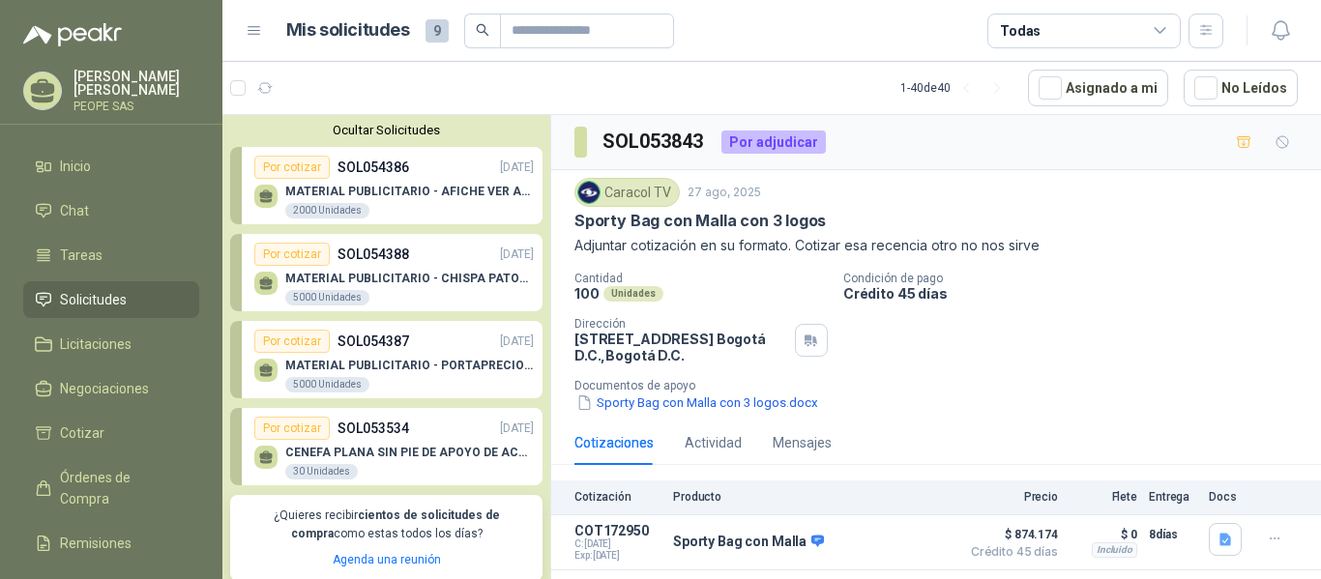
click at [400, 160] on p "SOL054386" at bounding box center [373, 167] width 72 height 21
